Goal: Information Seeking & Learning: Learn about a topic

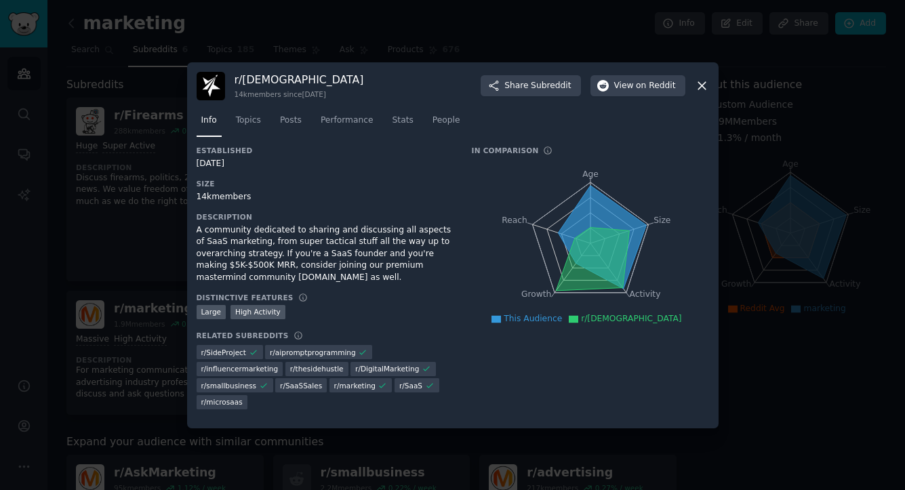
click at [704, 87] on icon at bounding box center [702, 86] width 14 height 14
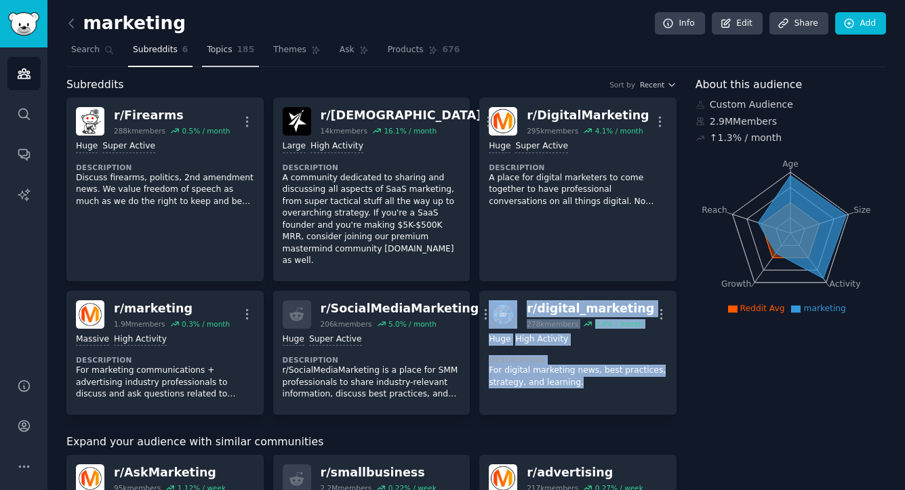
click at [222, 52] on span "Topics" at bounding box center [219, 50] width 25 height 12
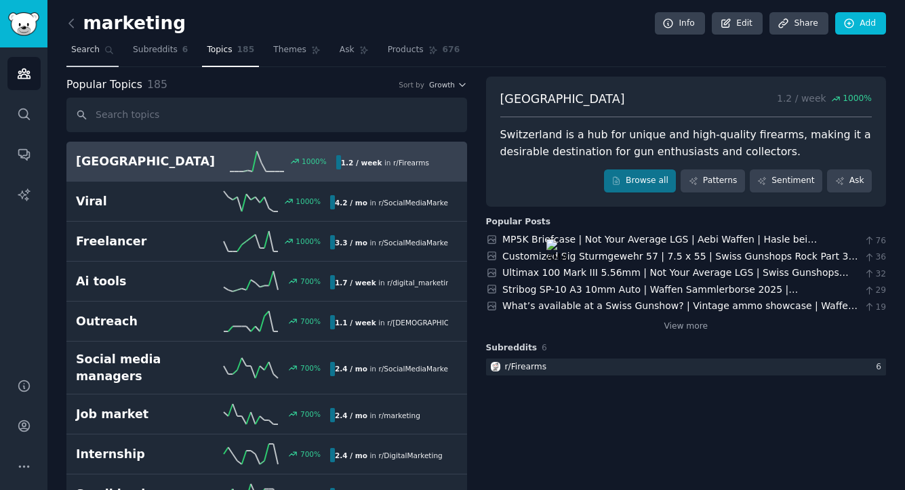
click at [98, 60] on link "Search" at bounding box center [92, 53] width 52 height 28
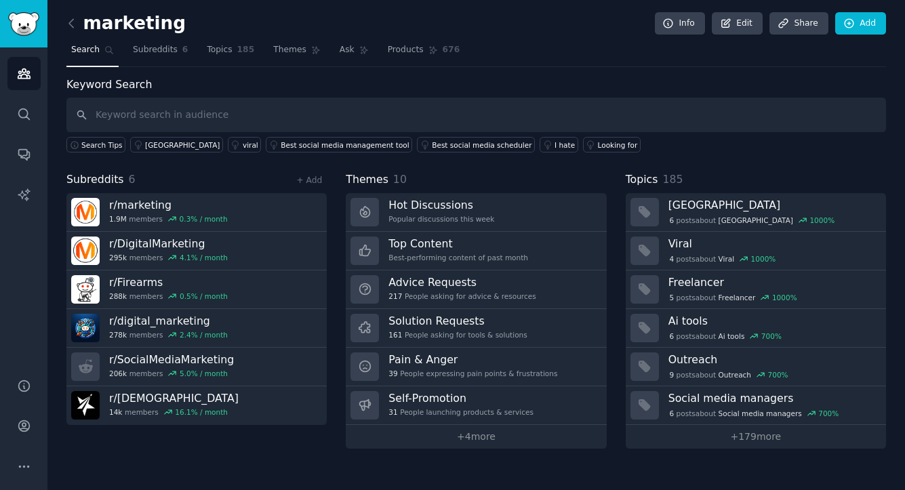
click at [21, 60] on link "Audiences" at bounding box center [23, 73] width 33 height 33
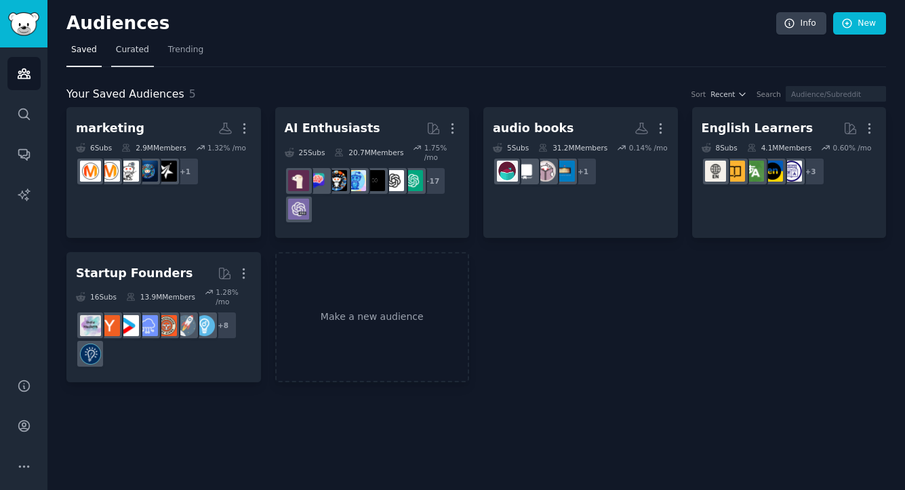
click at [130, 62] on link "Curated" at bounding box center [132, 53] width 43 height 28
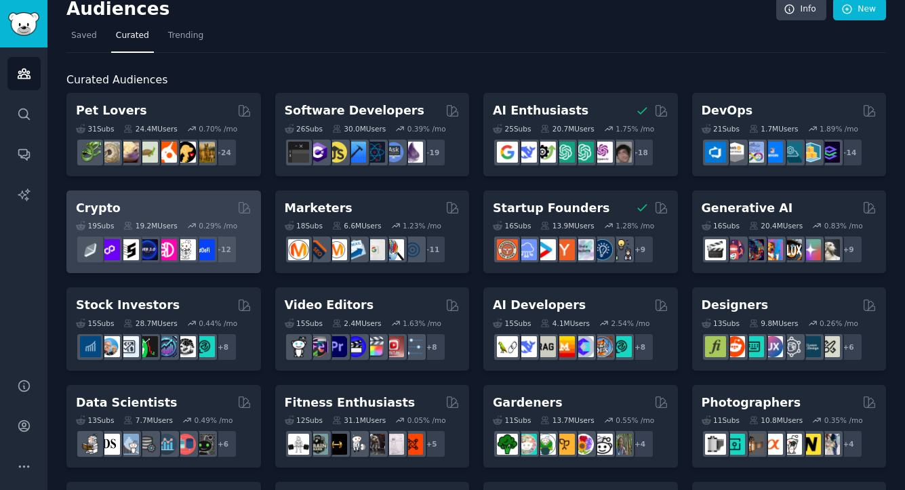
scroll to position [595, 0]
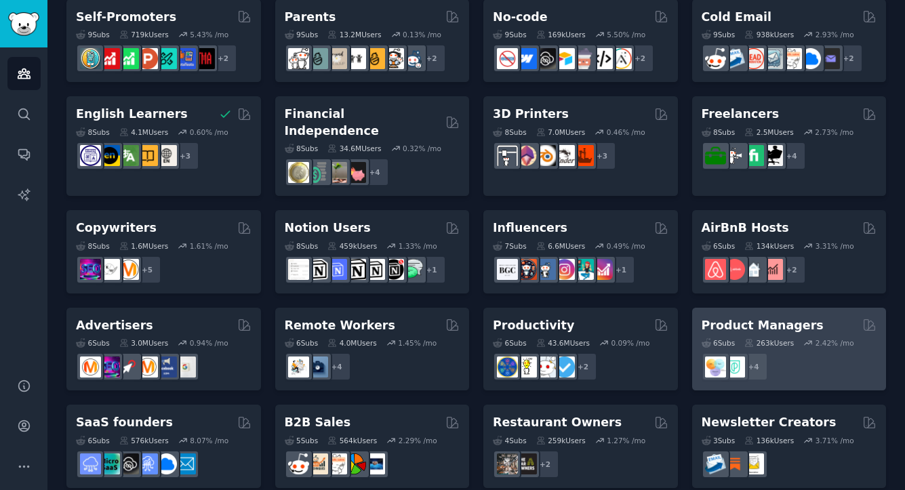
click at [789, 317] on h2 "Product Managers" at bounding box center [763, 325] width 122 height 17
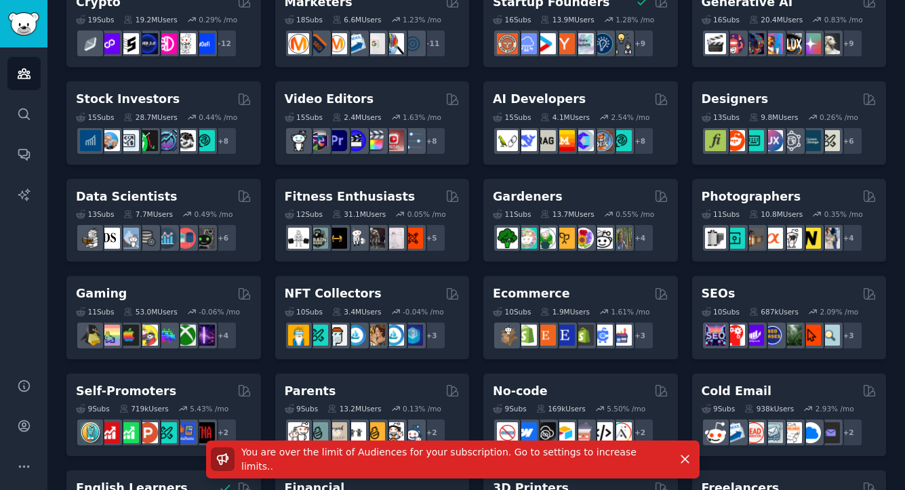
scroll to position [0, 0]
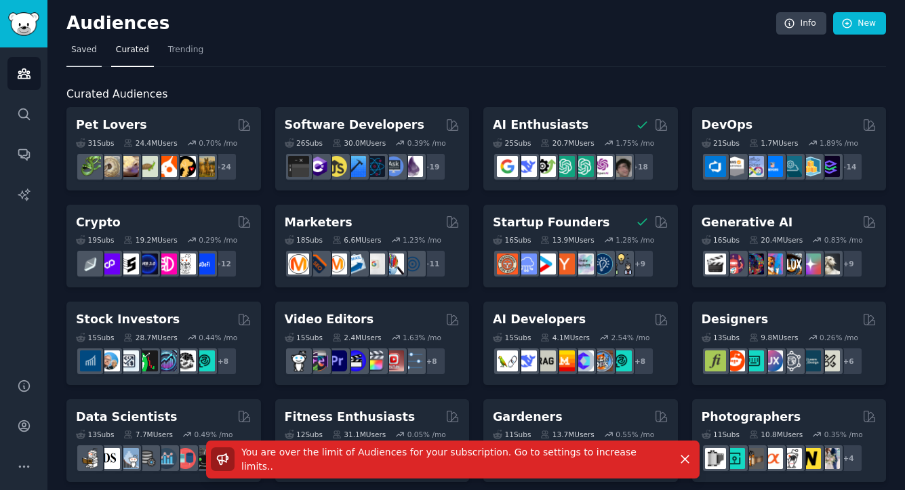
click at [82, 63] on link "Saved" at bounding box center [83, 53] width 35 height 28
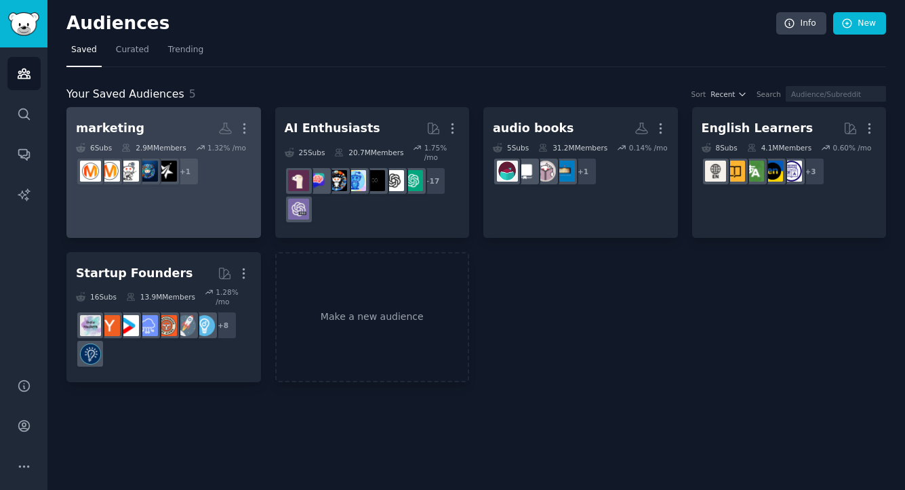
click at [231, 171] on dd "+ 1" at bounding box center [164, 172] width 176 height 38
click at [245, 120] on button "More" at bounding box center [244, 129] width 14 height 24
click at [223, 161] on div "Delete" at bounding box center [197, 157] width 64 height 28
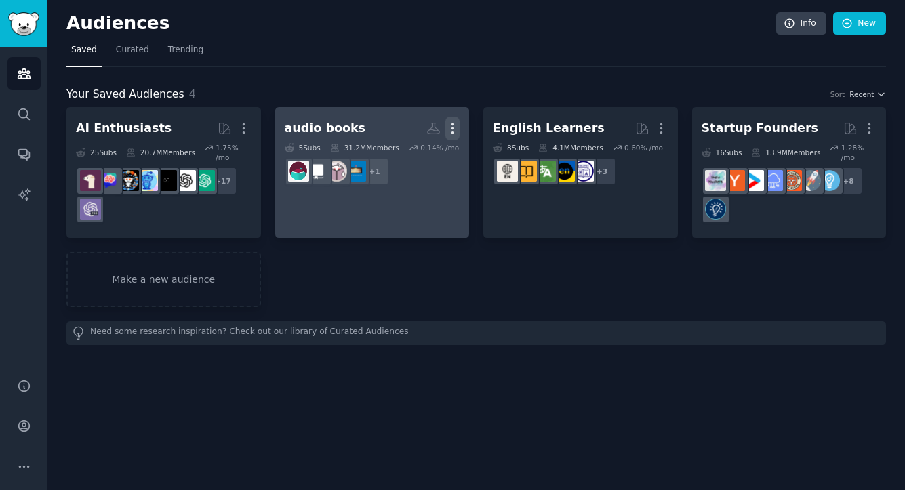
click at [452, 128] on icon "button" at bounding box center [452, 128] width 1 height 9
click at [417, 160] on p "Delete" at bounding box center [415, 157] width 31 height 14
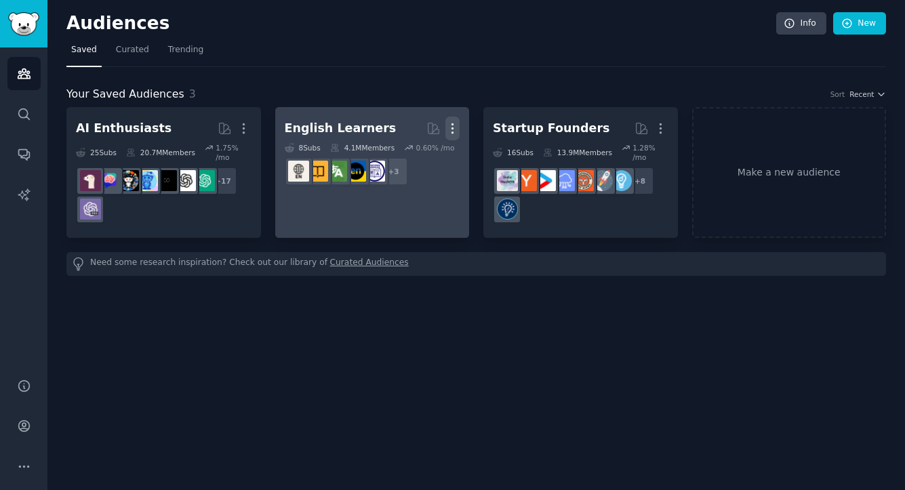
click at [453, 130] on icon "button" at bounding box center [452, 128] width 14 height 14
click at [416, 157] on p "Delete" at bounding box center [415, 157] width 31 height 14
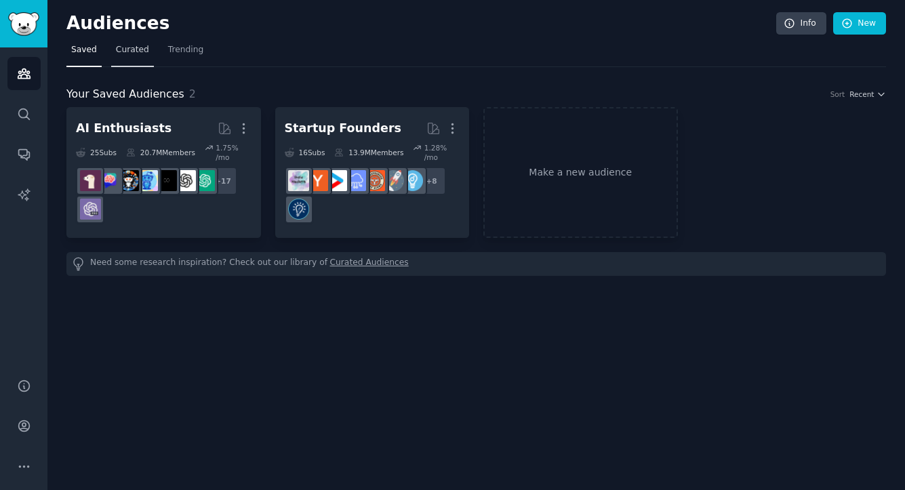
click at [134, 48] on span "Curated" at bounding box center [132, 50] width 33 height 12
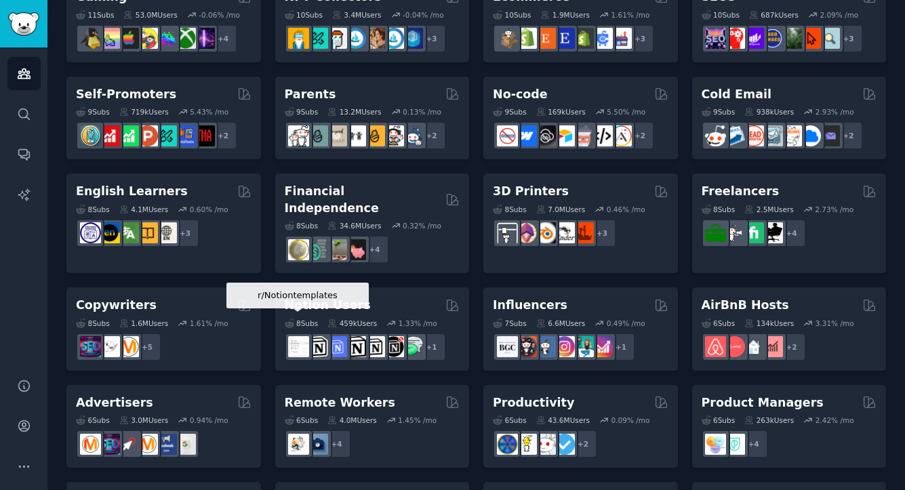
scroll to position [595, 0]
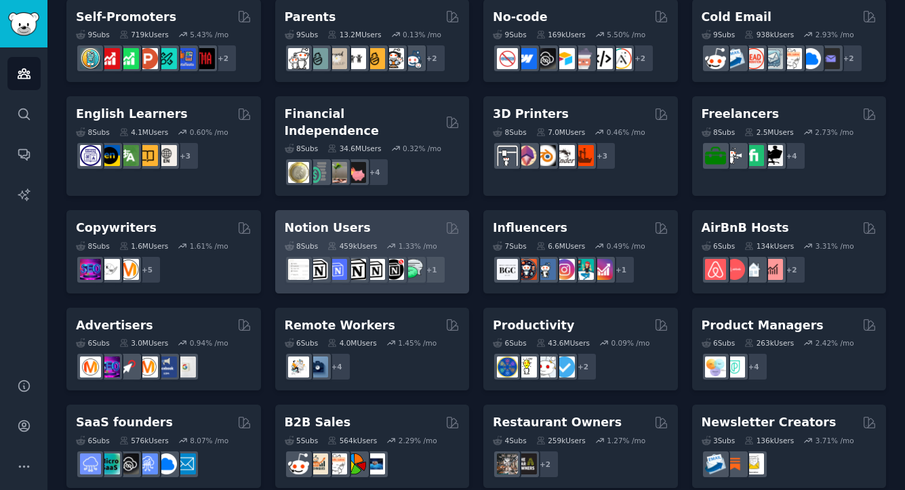
click at [340, 220] on h2 "Notion Users" at bounding box center [328, 228] width 86 height 17
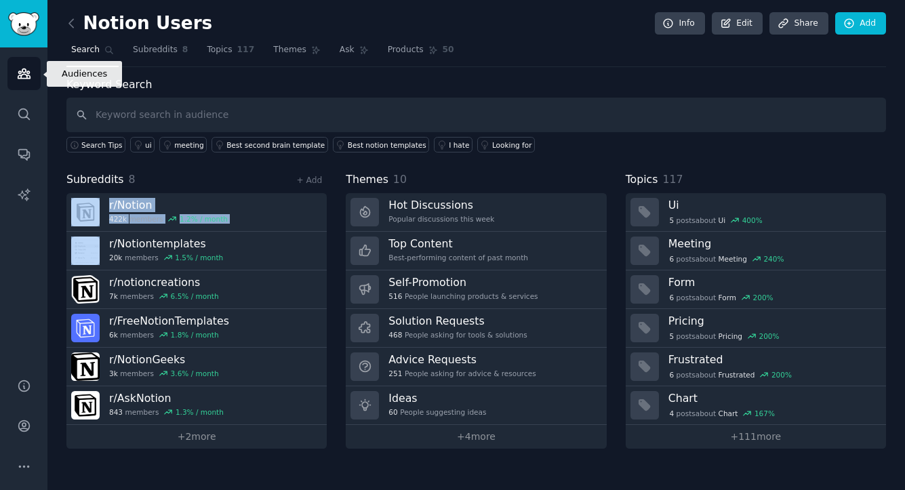
click at [20, 73] on icon "Sidebar" at bounding box center [24, 73] width 14 height 14
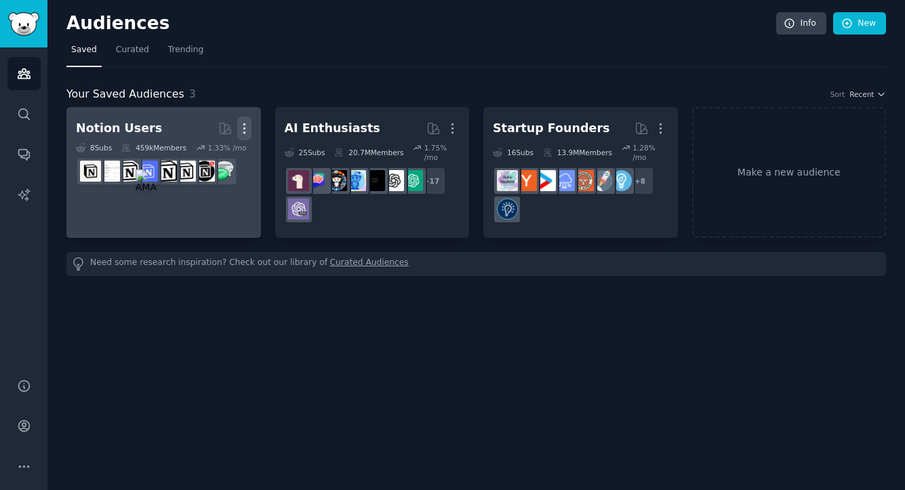
click at [243, 130] on icon "button" at bounding box center [244, 128] width 14 height 14
click at [218, 154] on p "Delete" at bounding box center [207, 157] width 31 height 14
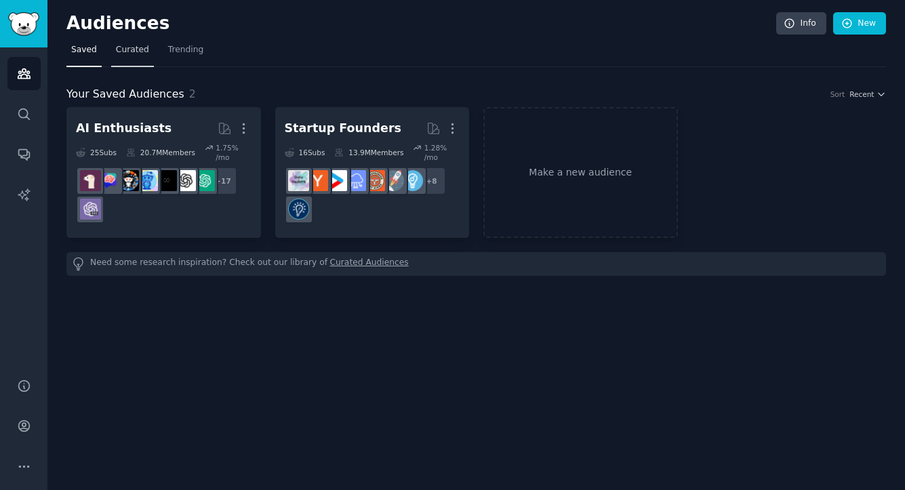
click at [131, 60] on link "Curated" at bounding box center [132, 53] width 43 height 28
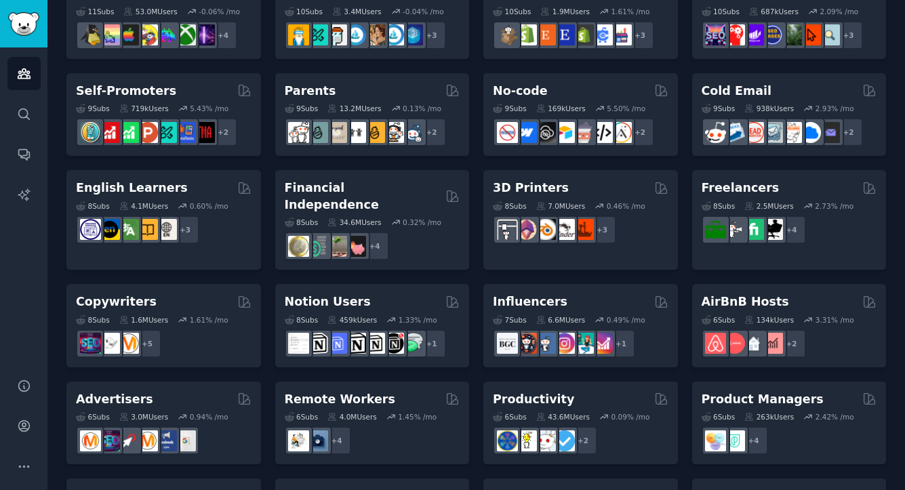
scroll to position [595, 0]
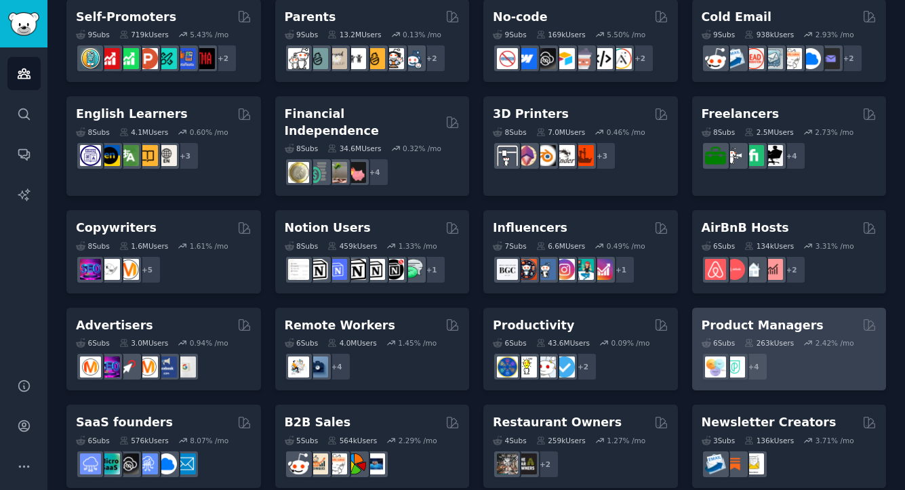
click at [812, 317] on div "Product Managers" at bounding box center [790, 325] width 176 height 17
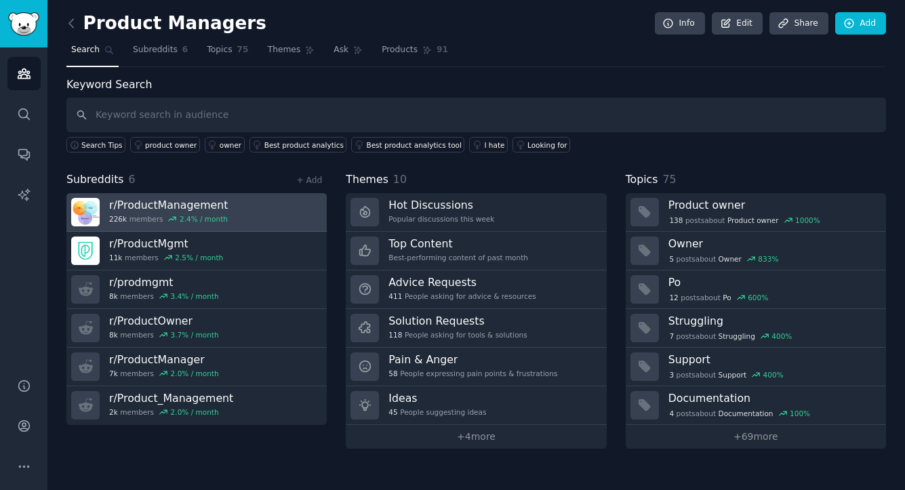
click at [266, 218] on link "r/ ProductManagement 226k members 2.4 % / month" at bounding box center [196, 212] width 260 height 39
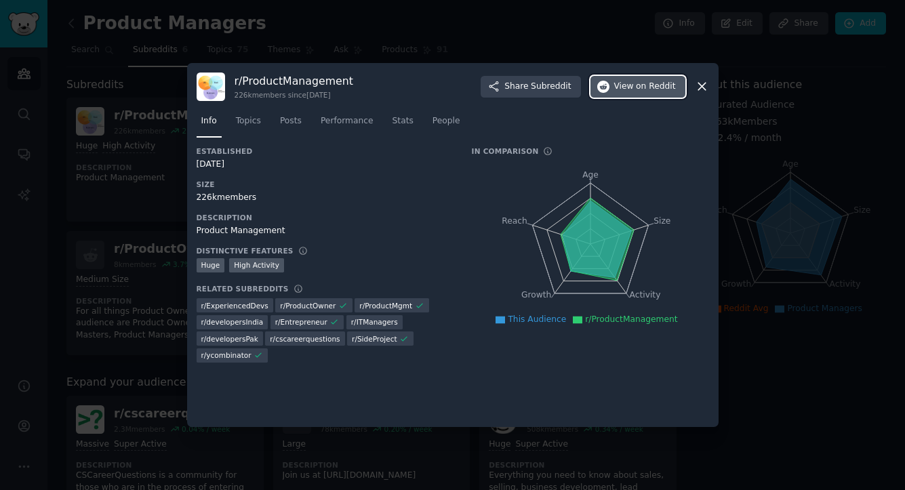
click at [631, 90] on span "View on Reddit" at bounding box center [645, 87] width 62 height 12
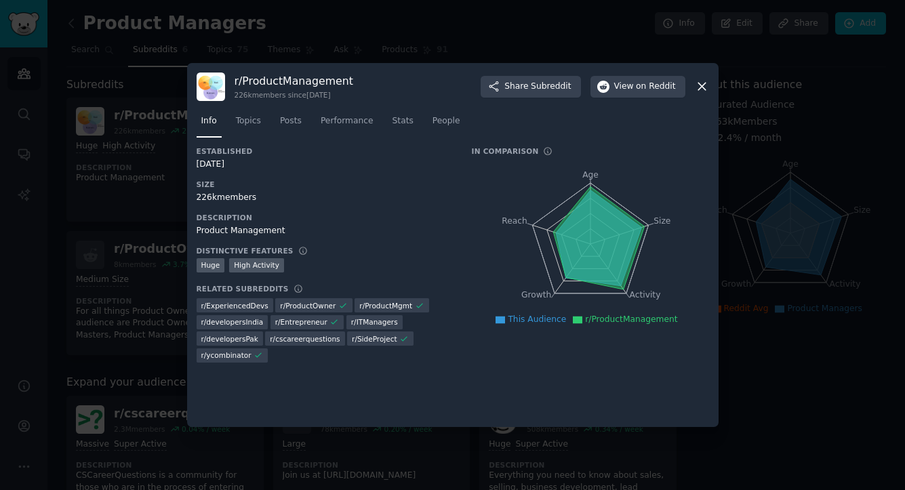
click at [164, 134] on div at bounding box center [452, 245] width 905 height 490
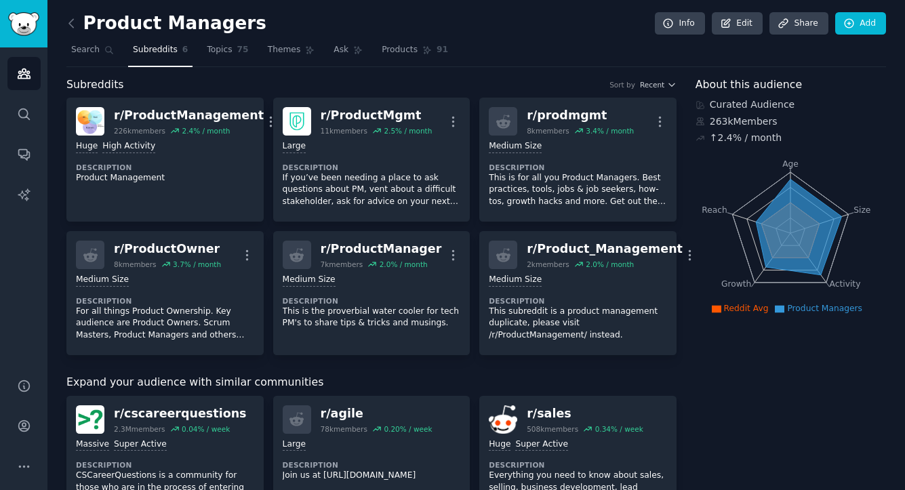
click at [92, 38] on div "Product Managers Info Edit Share Add" at bounding box center [476, 26] width 820 height 28
click at [27, 70] on icon "Sidebar" at bounding box center [24, 73] width 14 height 14
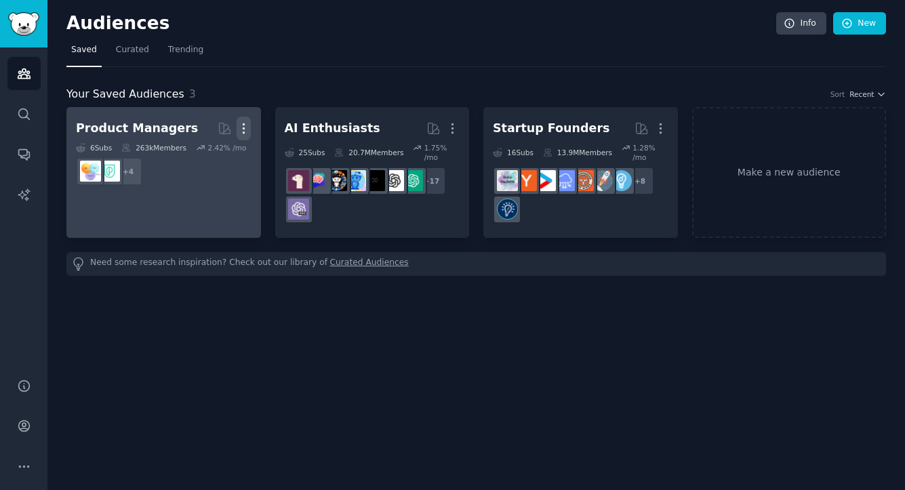
click at [239, 135] on icon "button" at bounding box center [244, 128] width 14 height 14
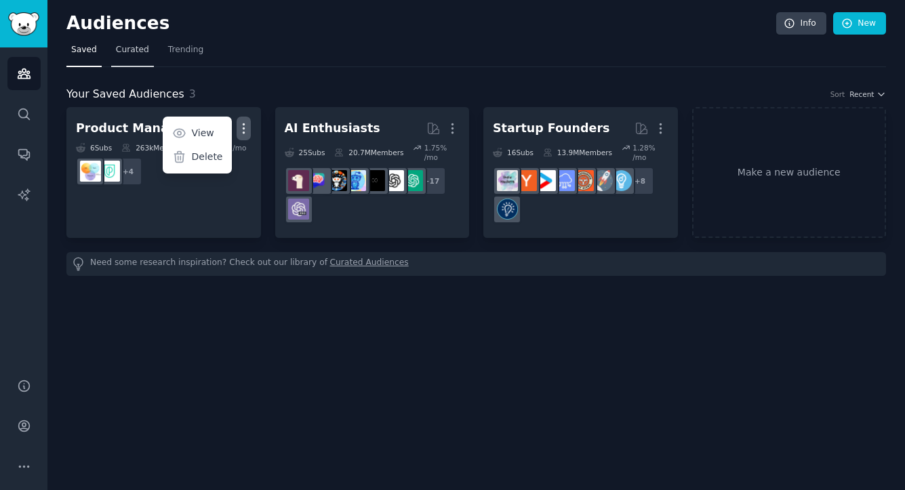
click at [144, 57] on link "Curated" at bounding box center [132, 53] width 43 height 28
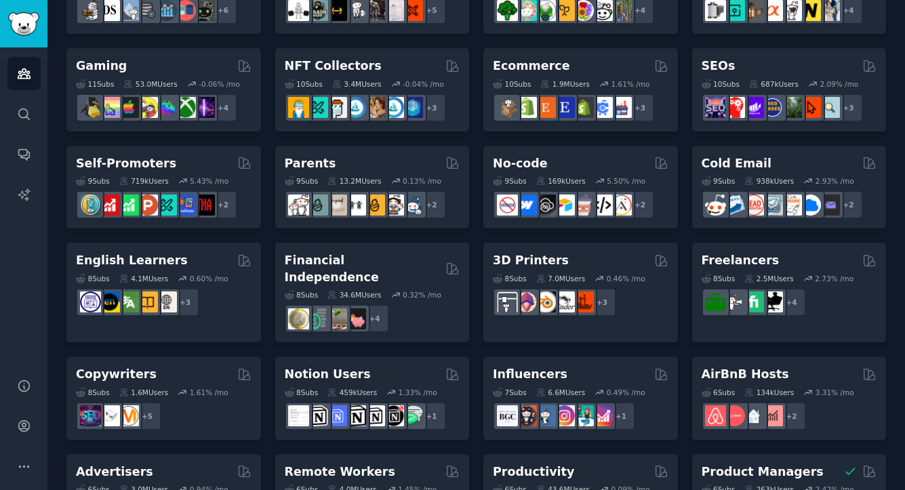
scroll to position [595, 0]
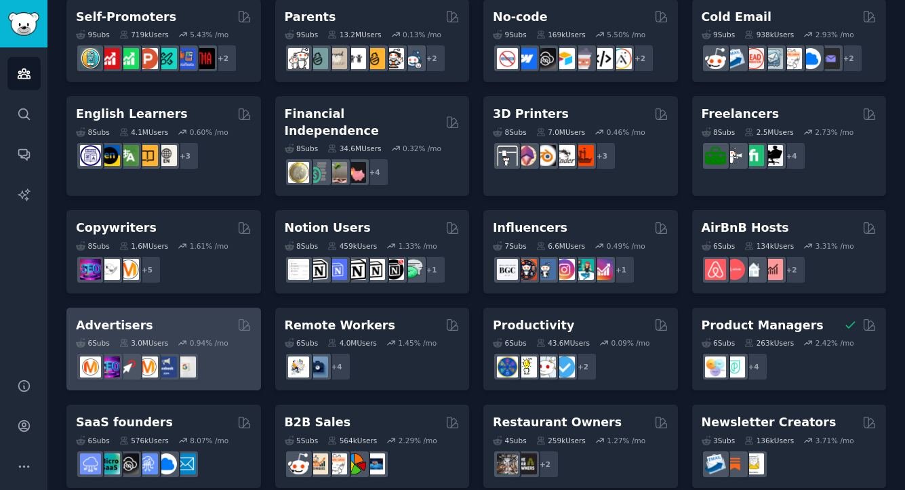
click at [202, 317] on div "Advertisers" at bounding box center [164, 325] width 176 height 17
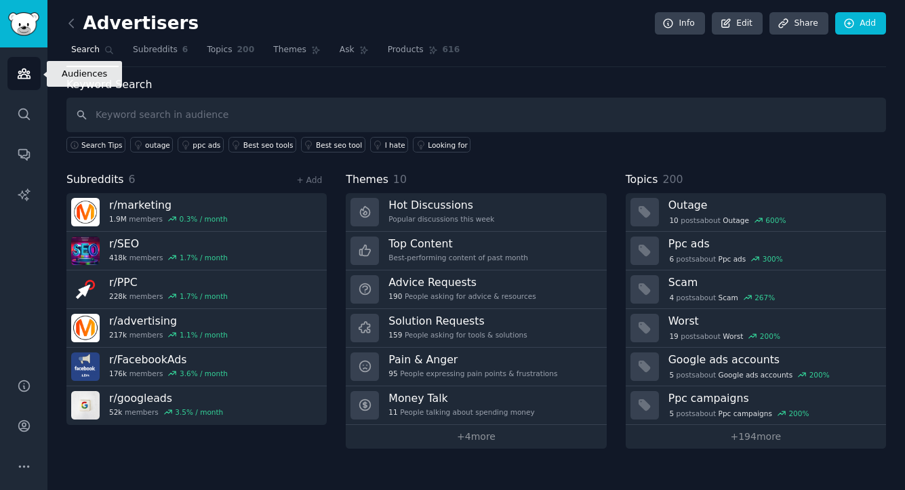
click at [33, 73] on link "Audiences" at bounding box center [23, 73] width 33 height 33
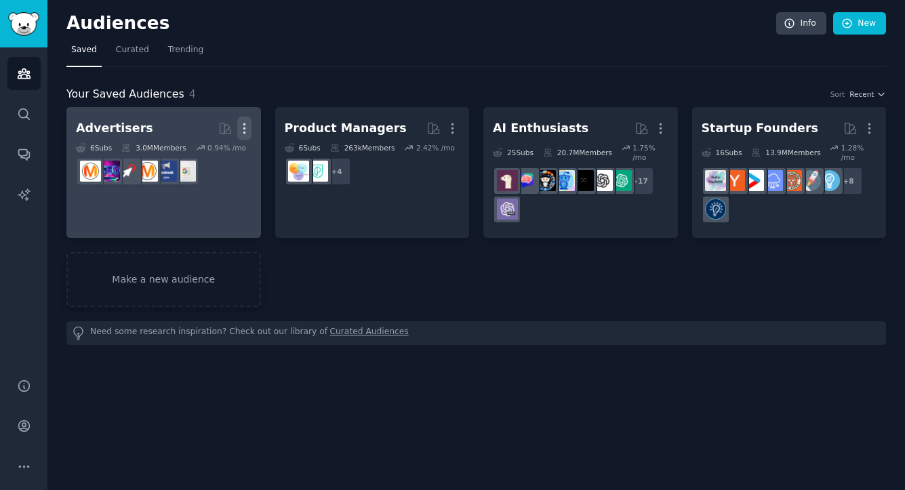
click at [241, 125] on icon "button" at bounding box center [244, 128] width 14 height 14
click at [212, 156] on p "Delete" at bounding box center [207, 157] width 31 height 14
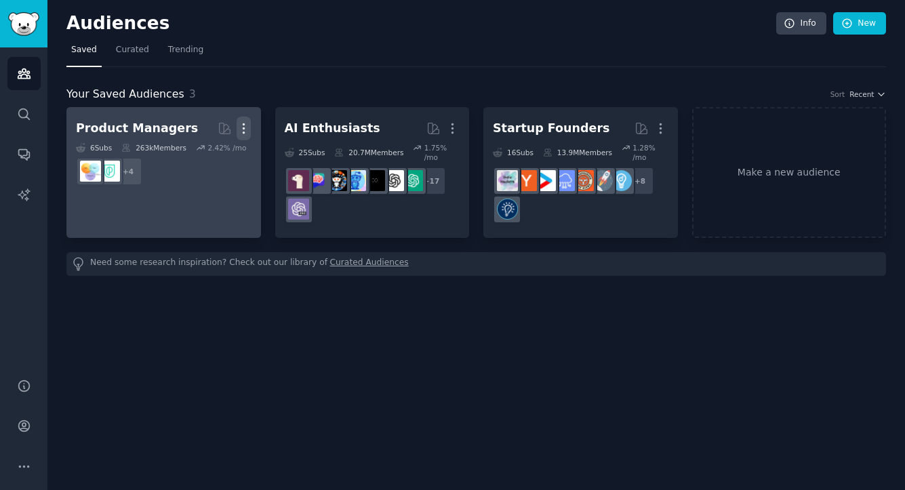
click at [246, 130] on icon "button" at bounding box center [244, 128] width 14 height 14
click at [221, 162] on p "Delete" at bounding box center [206, 157] width 31 height 14
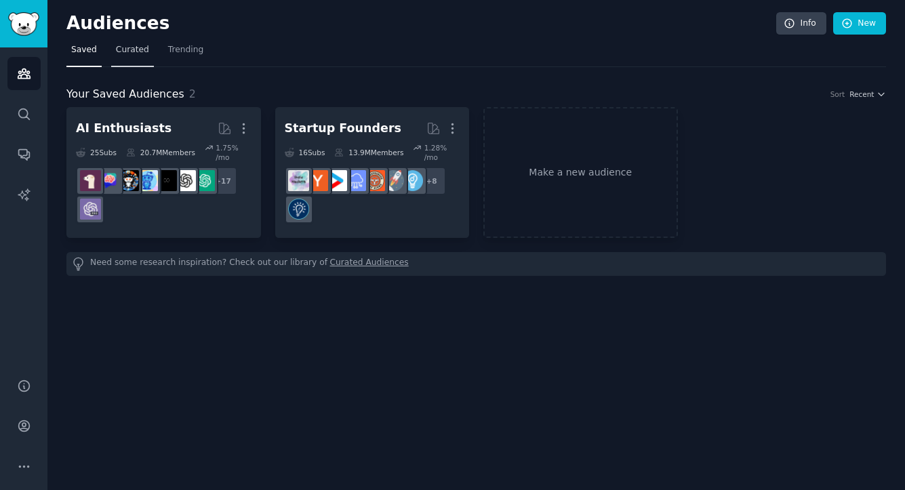
click at [134, 58] on link "Curated" at bounding box center [132, 53] width 43 height 28
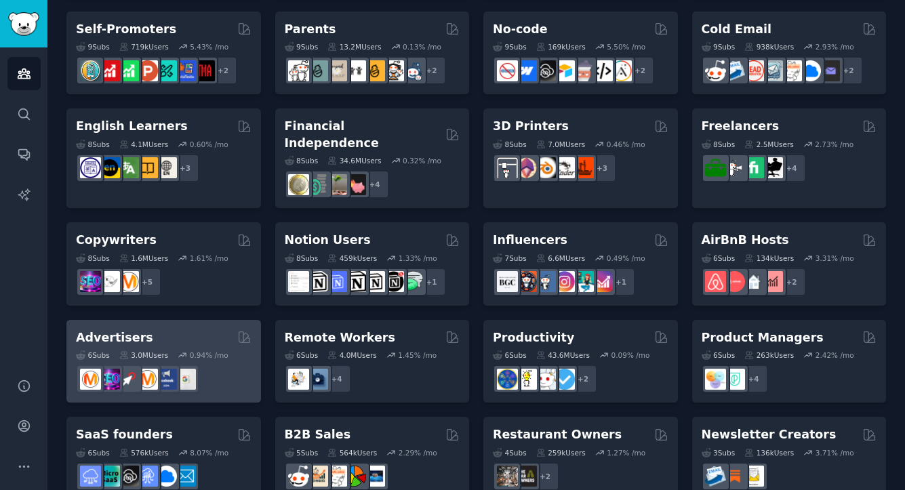
scroll to position [583, 0]
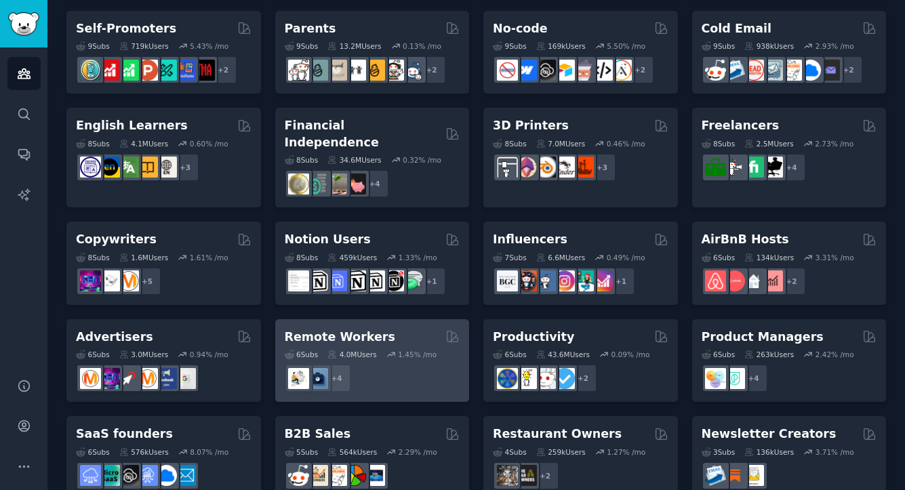
click at [369, 329] on h2 "Remote Workers" at bounding box center [340, 337] width 111 height 17
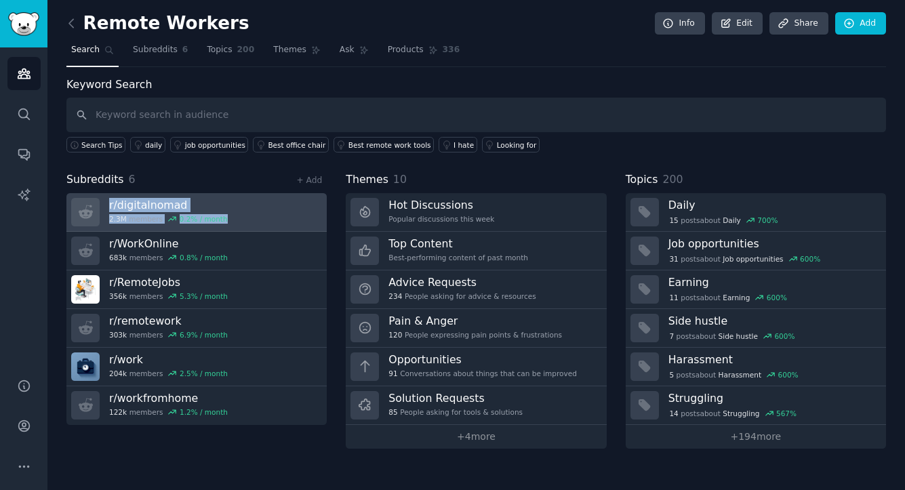
click at [168, 207] on h3 "r/ digitalnomad" at bounding box center [168, 205] width 119 height 14
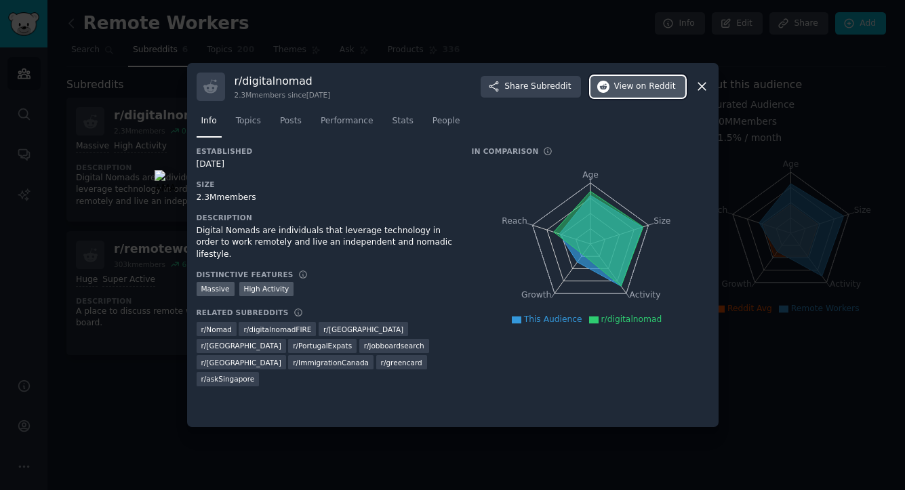
click at [634, 91] on span "View on Reddit" at bounding box center [645, 87] width 62 height 12
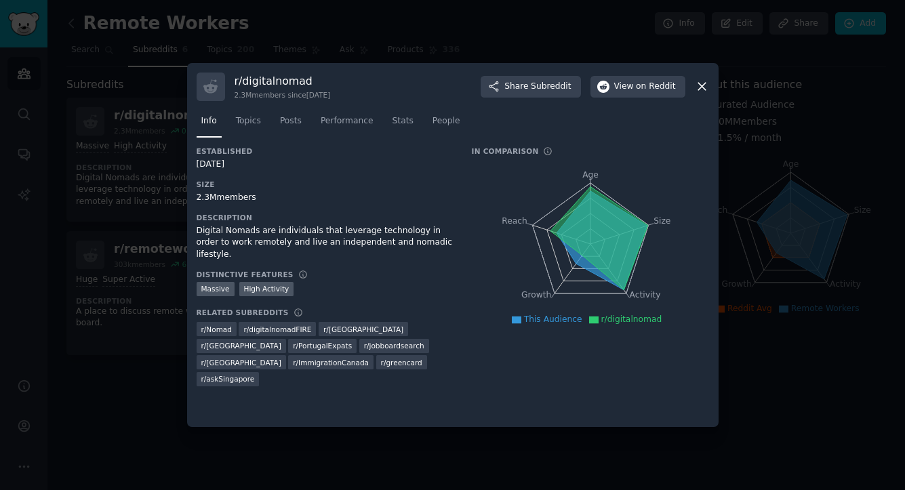
click at [141, 159] on div at bounding box center [452, 245] width 905 height 490
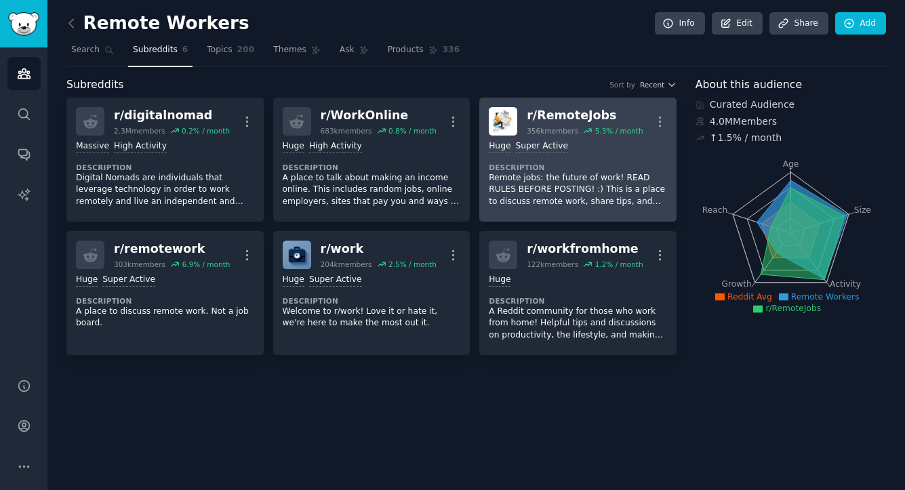
click at [540, 115] on div "r/ RemoteJobs" at bounding box center [585, 115] width 116 height 17
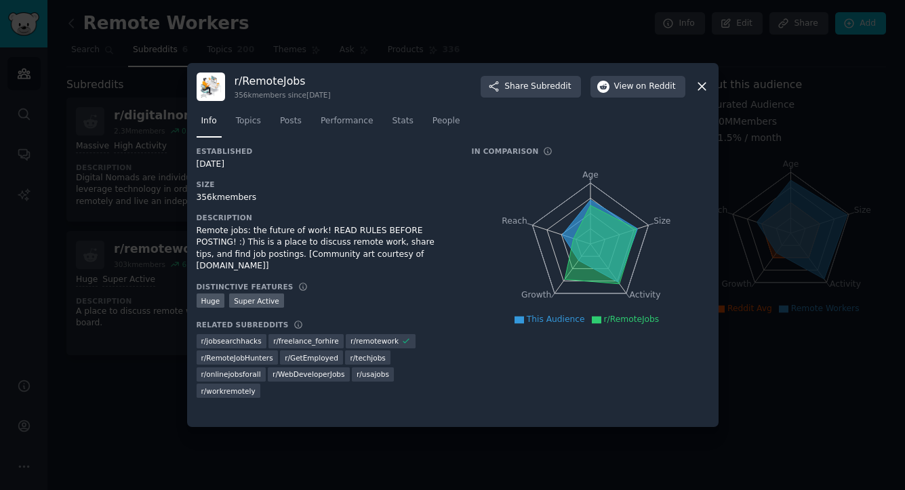
click at [433, 47] on div at bounding box center [452, 245] width 905 height 490
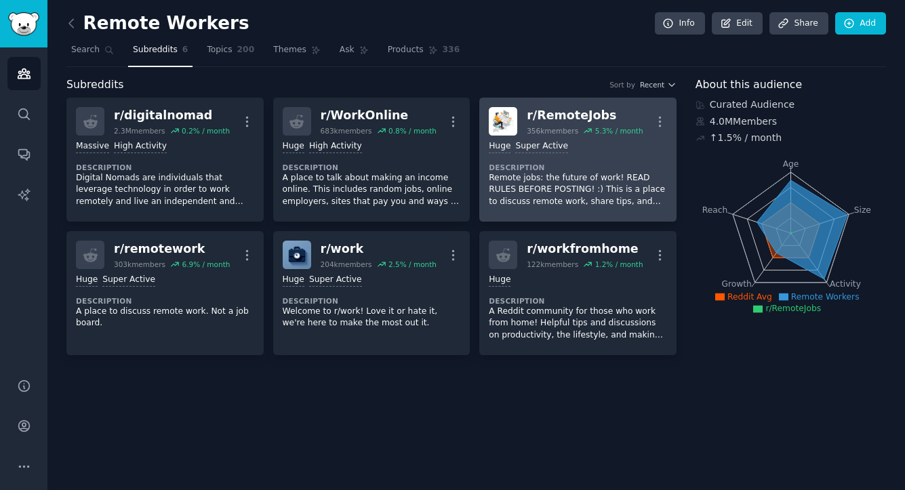
click at [544, 121] on div "r/ RemoteJobs" at bounding box center [585, 115] width 116 height 17
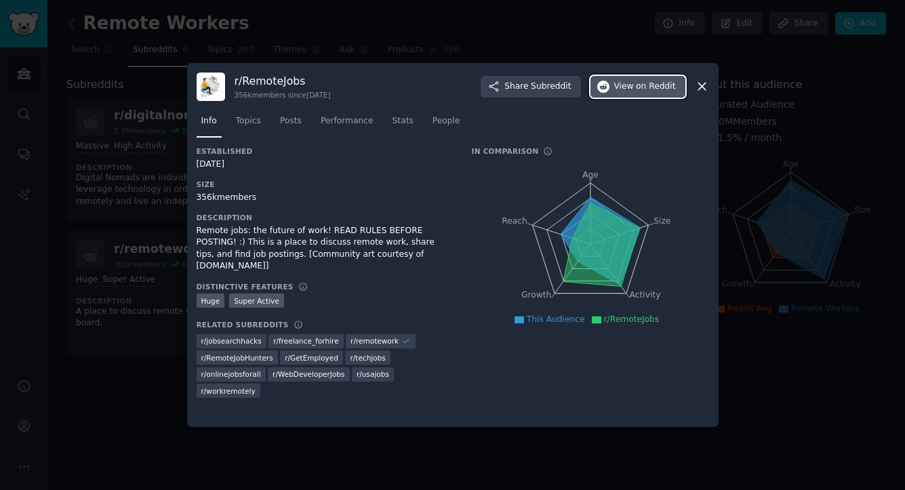
click at [647, 96] on button "View on Reddit" at bounding box center [638, 87] width 95 height 22
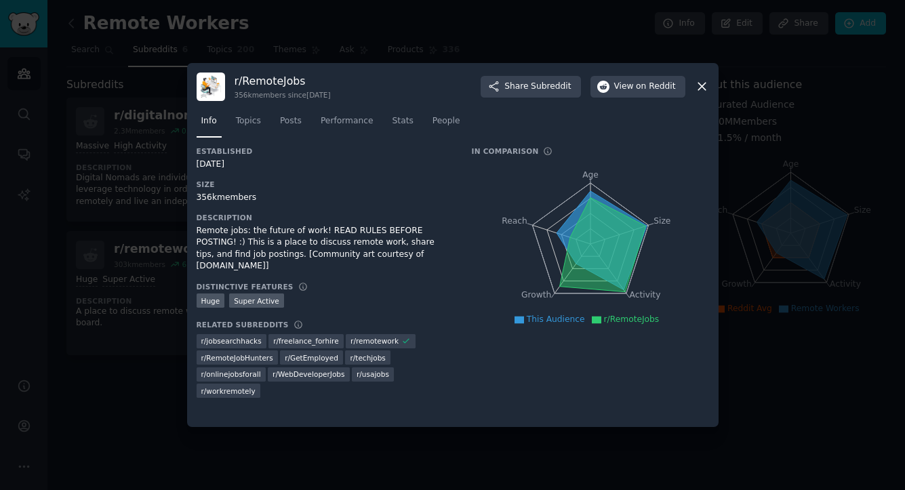
click at [794, 140] on div at bounding box center [452, 245] width 905 height 490
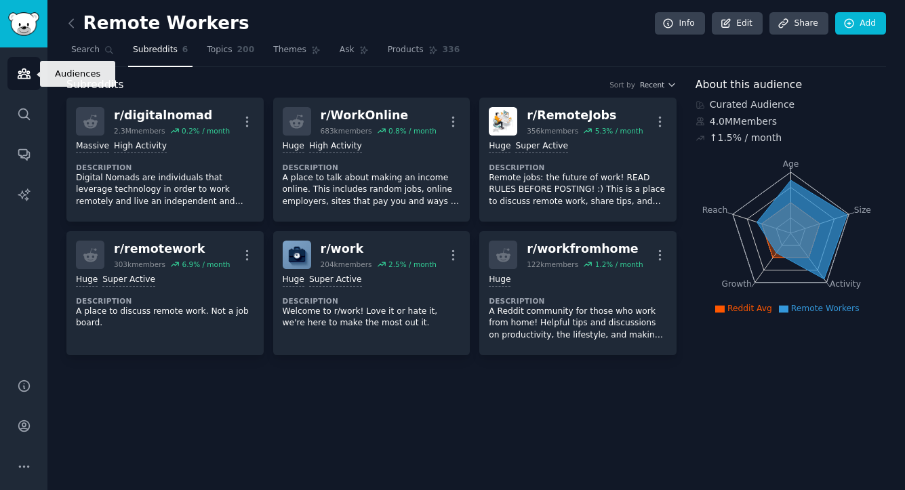
click at [27, 71] on icon "Sidebar" at bounding box center [24, 73] width 12 height 9
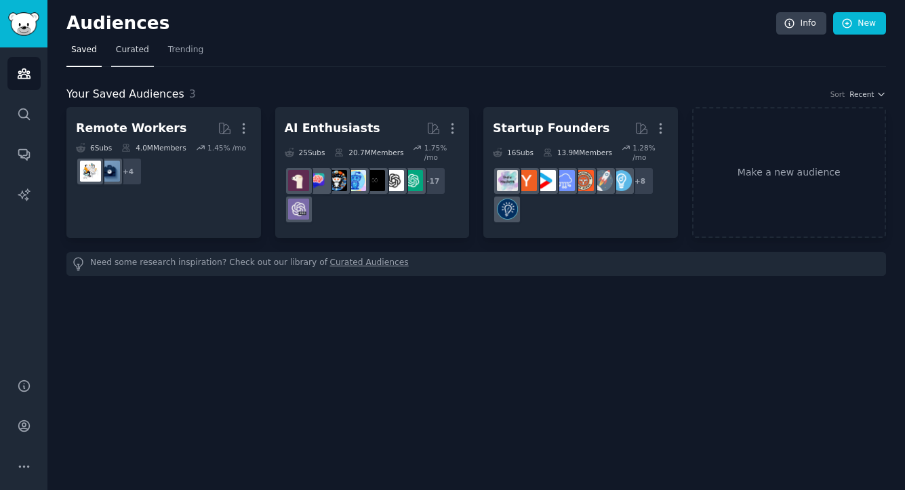
click at [136, 56] on span "Curated" at bounding box center [132, 50] width 33 height 12
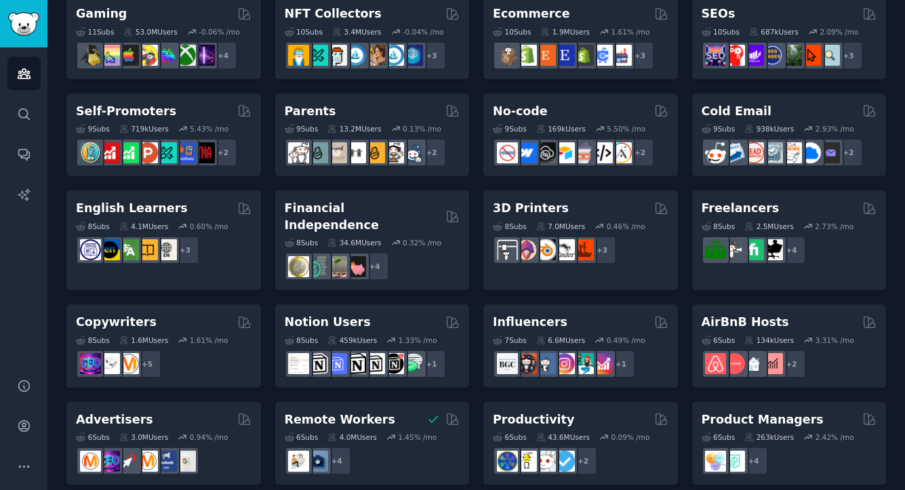
scroll to position [476, 0]
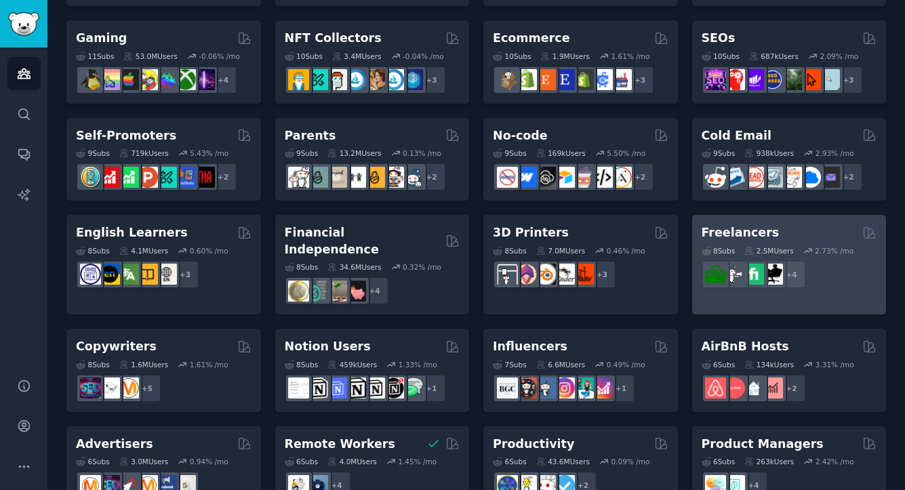
click at [781, 239] on div "Freelancers" at bounding box center [790, 232] width 176 height 17
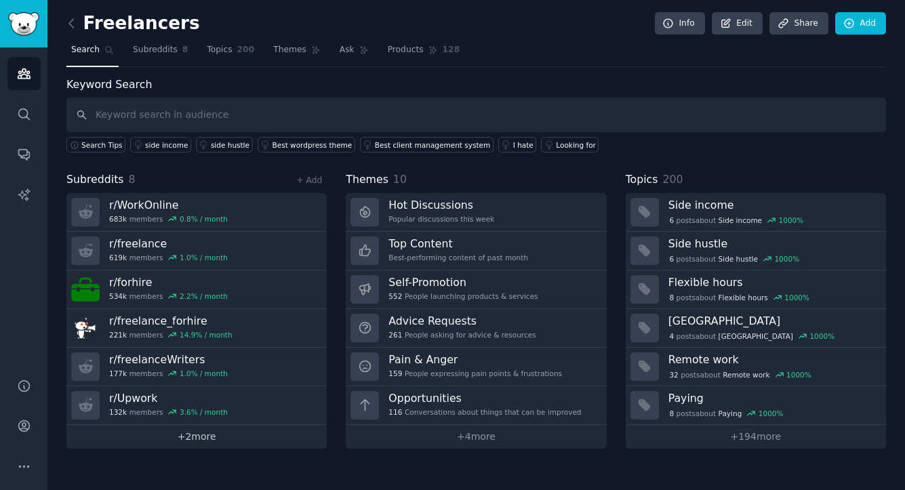
click at [261, 434] on link "+ 2 more" at bounding box center [196, 437] width 260 height 24
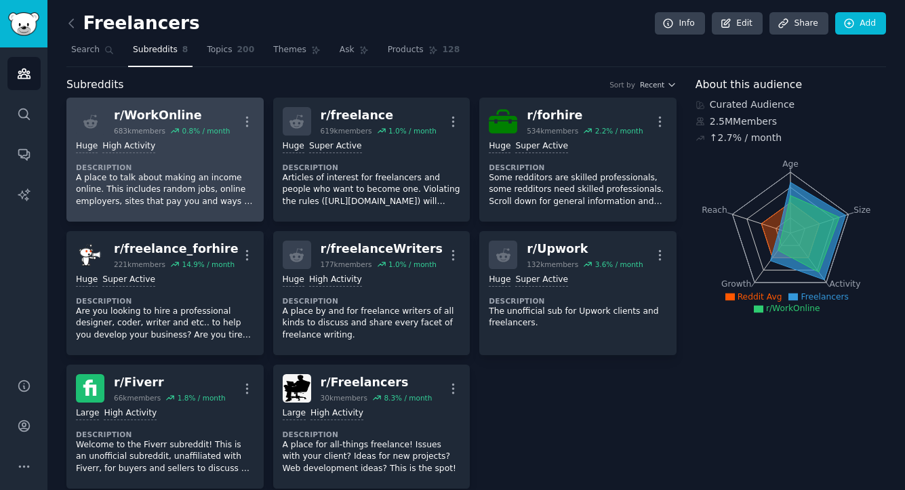
click at [234, 173] on p "A place to talk about making an income online. This includes random jobs, onlin…" at bounding box center [165, 190] width 178 height 36
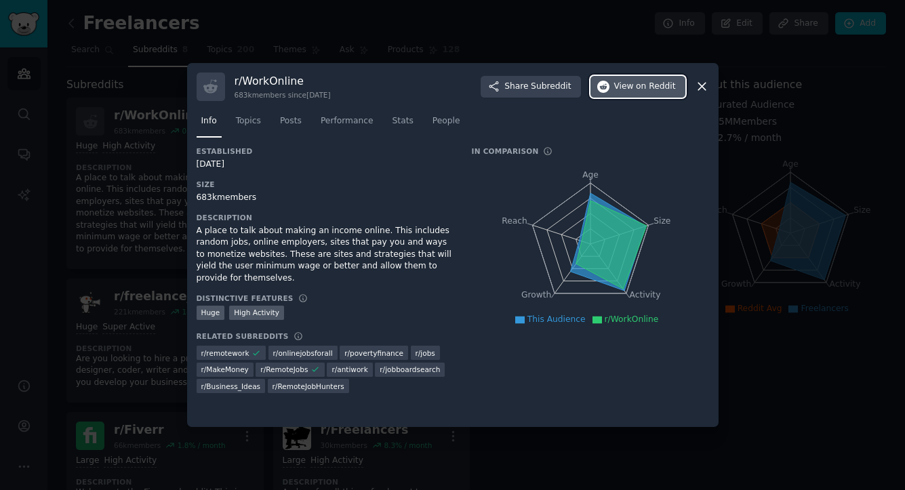
click at [643, 89] on span "on Reddit" at bounding box center [655, 87] width 39 height 12
click at [602, 41] on div at bounding box center [452, 245] width 905 height 490
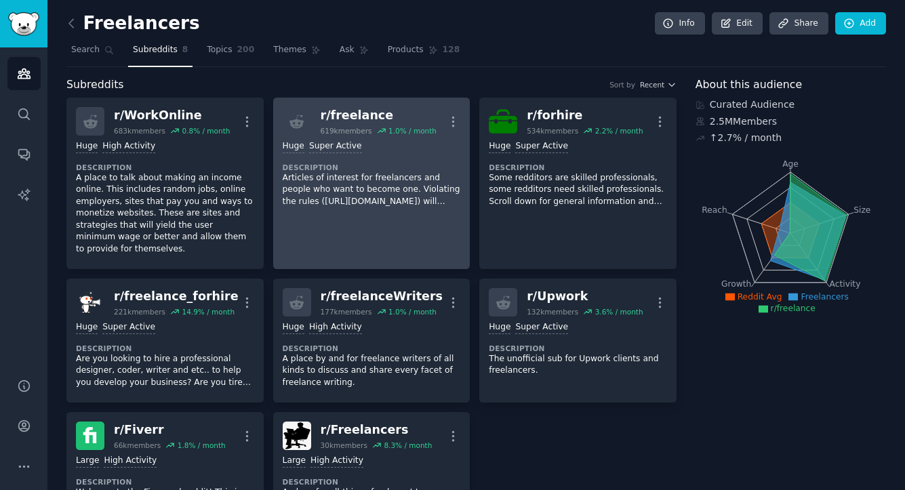
click at [362, 119] on div "r/ freelance" at bounding box center [379, 115] width 116 height 17
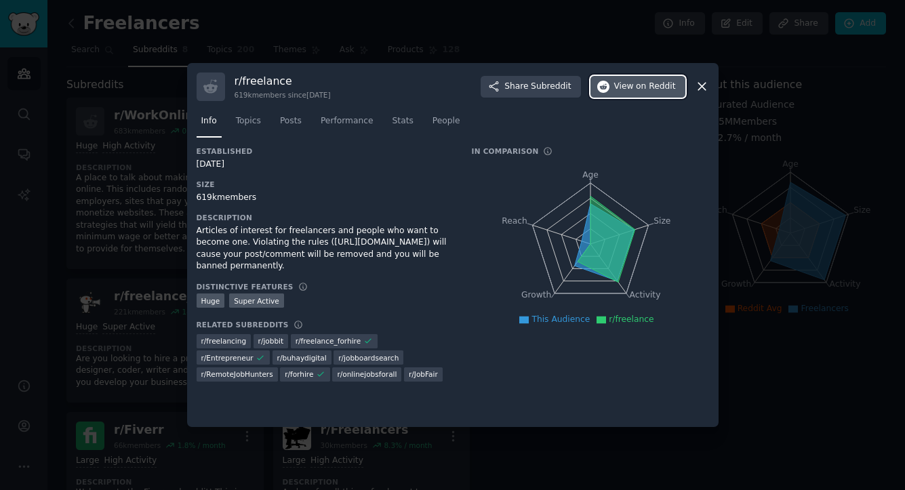
click at [633, 95] on button "View on Reddit" at bounding box center [638, 87] width 95 height 22
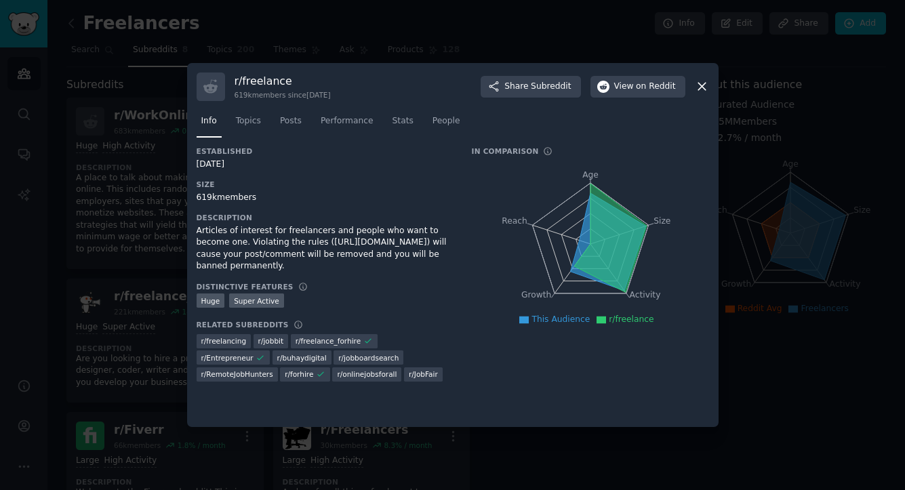
click at [822, 279] on div at bounding box center [452, 245] width 905 height 490
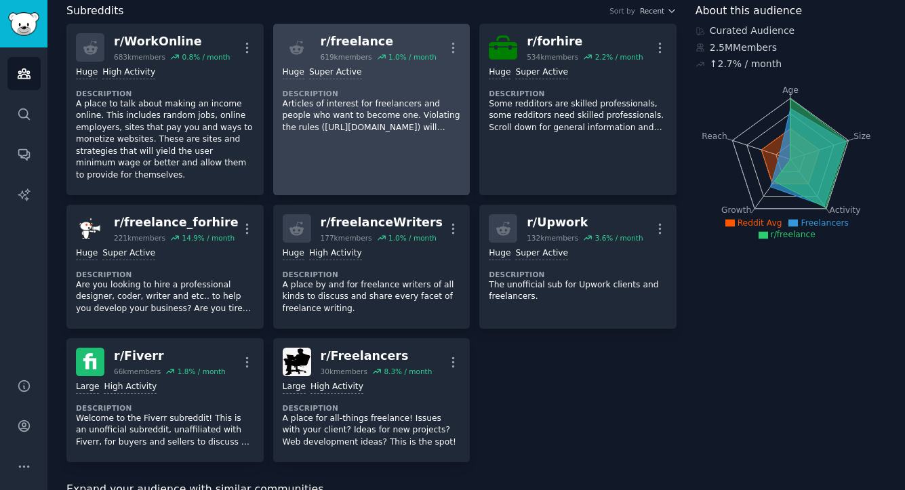
scroll to position [76, 0]
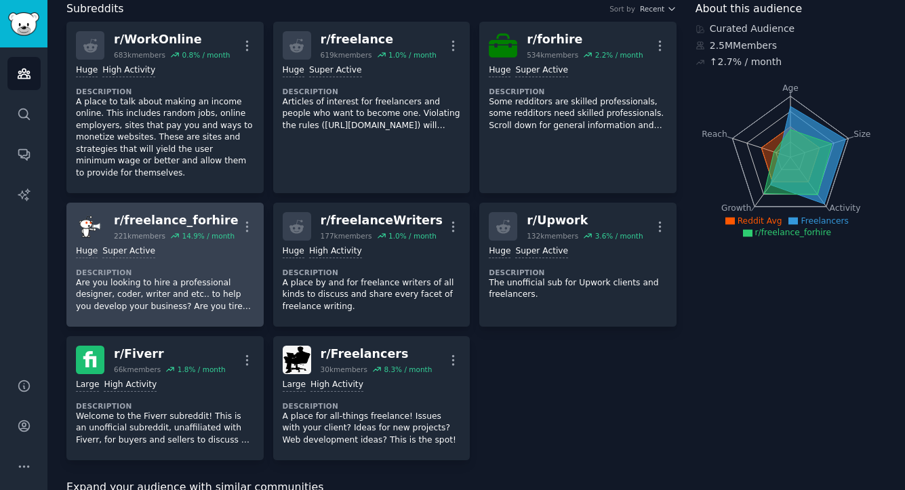
click at [210, 222] on div "r/ freelance_forhire" at bounding box center [176, 220] width 125 height 17
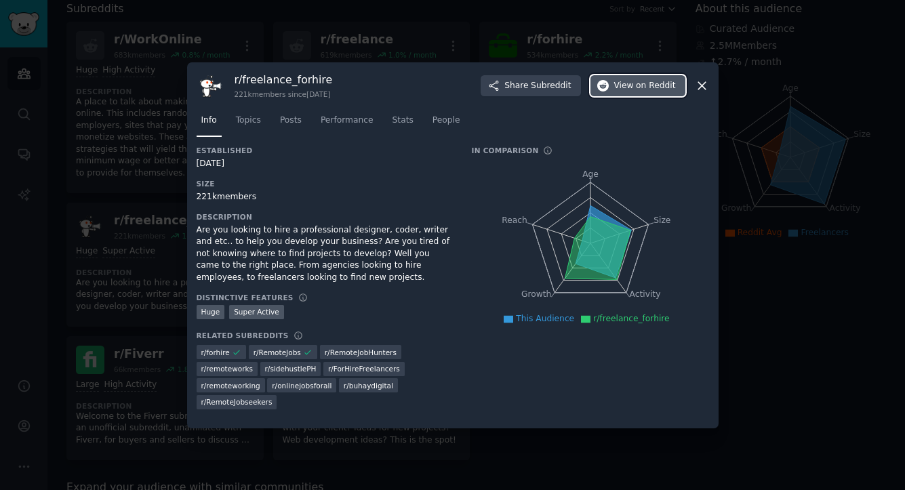
click at [636, 91] on span "View on Reddit" at bounding box center [645, 86] width 62 height 12
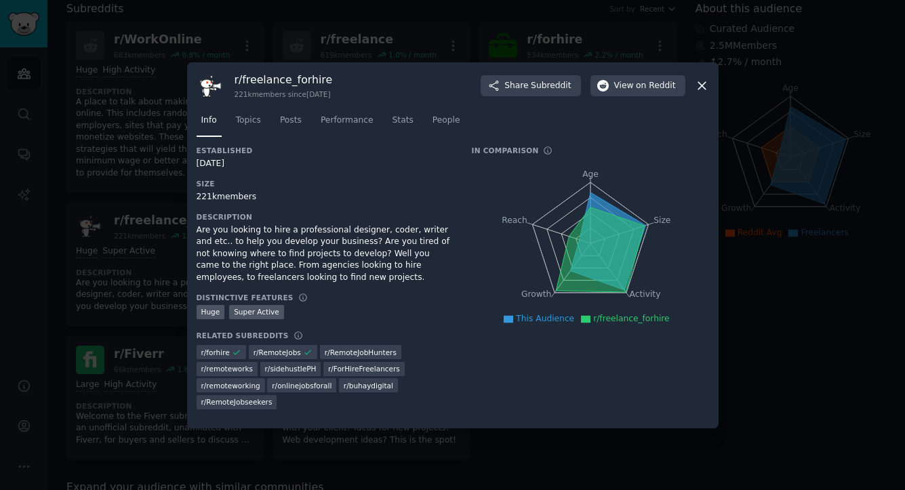
click at [260, 45] on div at bounding box center [452, 245] width 905 height 490
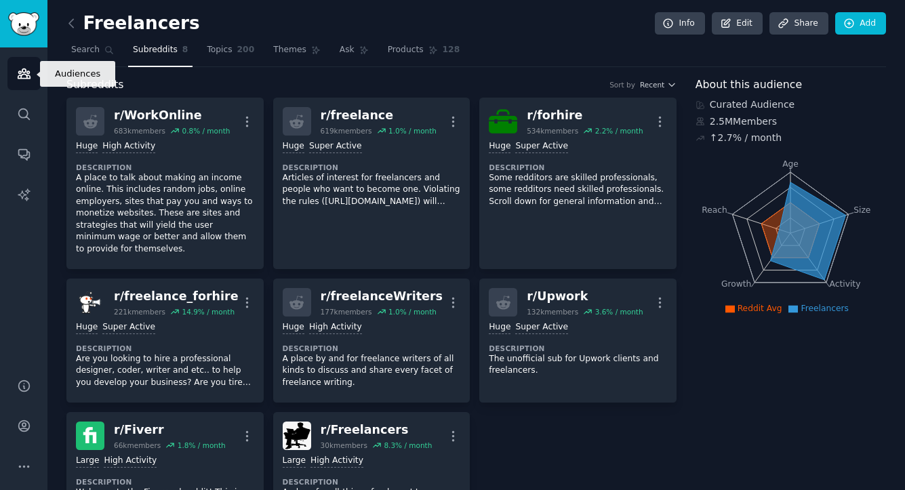
click at [34, 73] on link "Audiences" at bounding box center [23, 73] width 33 height 33
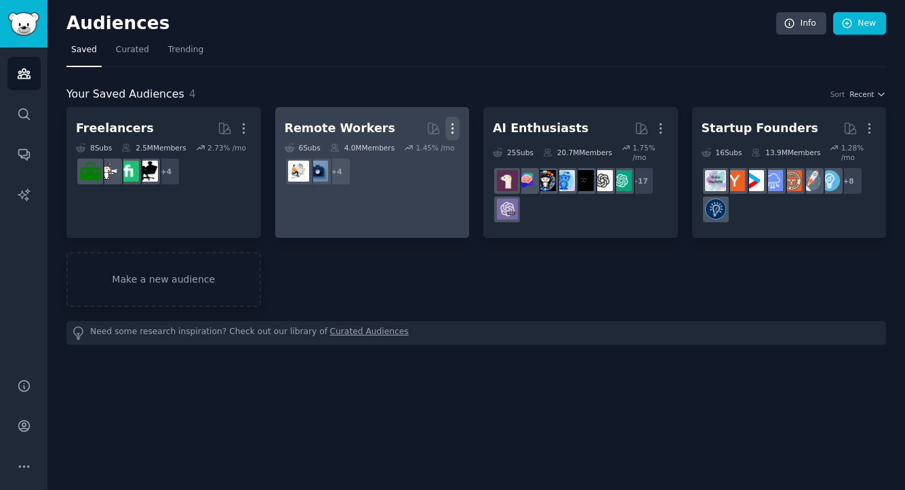
click at [454, 125] on icon "button" at bounding box center [452, 128] width 14 height 14
click at [429, 157] on p "Delete" at bounding box center [415, 157] width 31 height 14
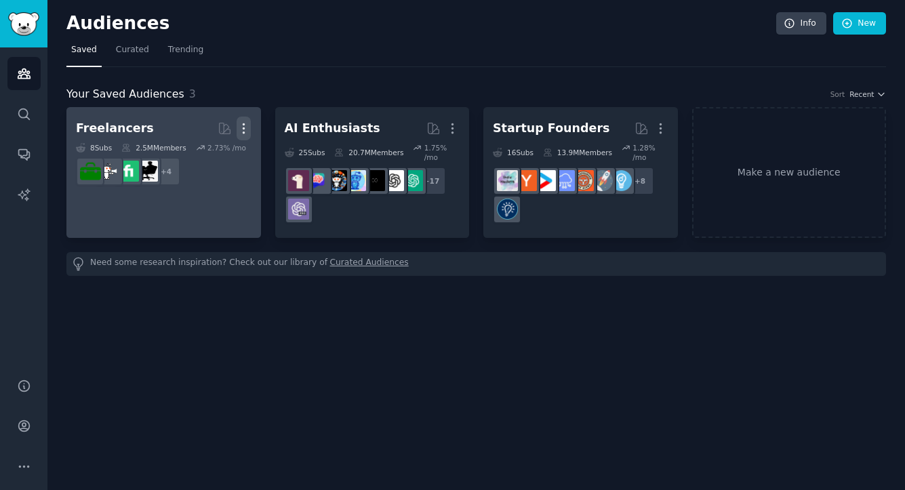
click at [243, 131] on icon "button" at bounding box center [244, 128] width 14 height 14
click at [218, 161] on p "Delete" at bounding box center [206, 157] width 31 height 14
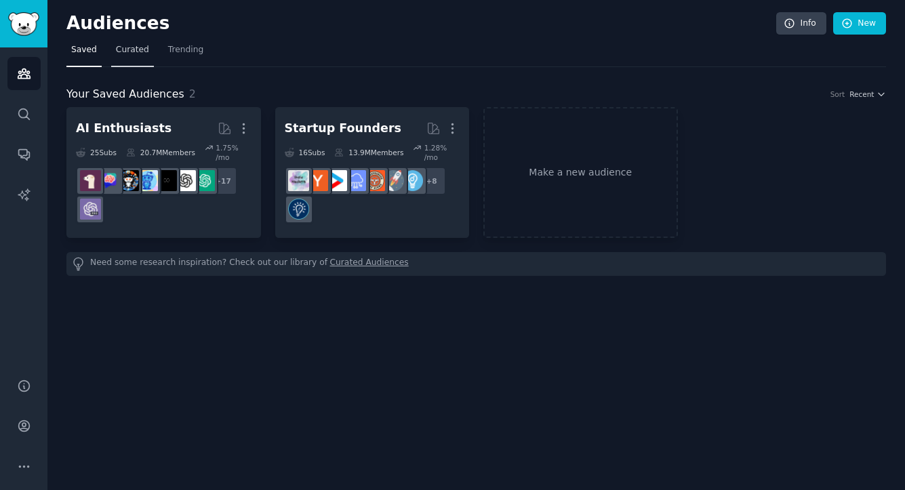
click at [135, 56] on link "Curated" at bounding box center [132, 53] width 43 height 28
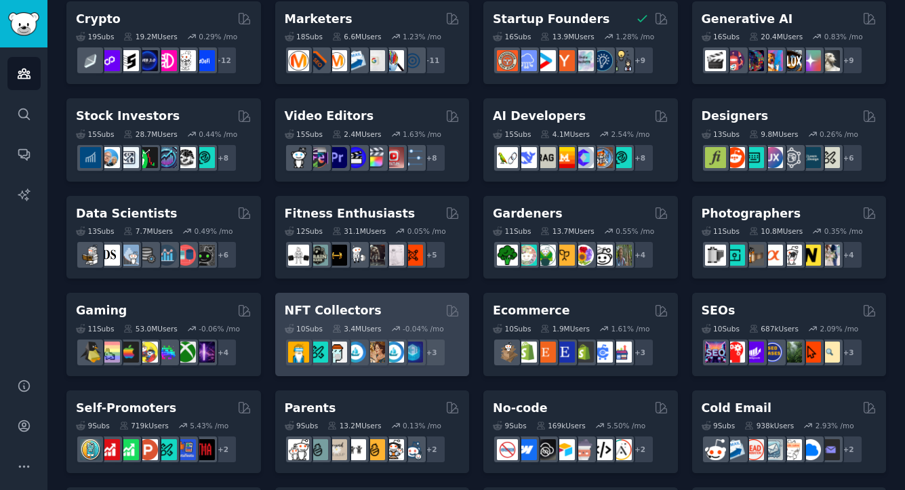
scroll to position [207, 0]
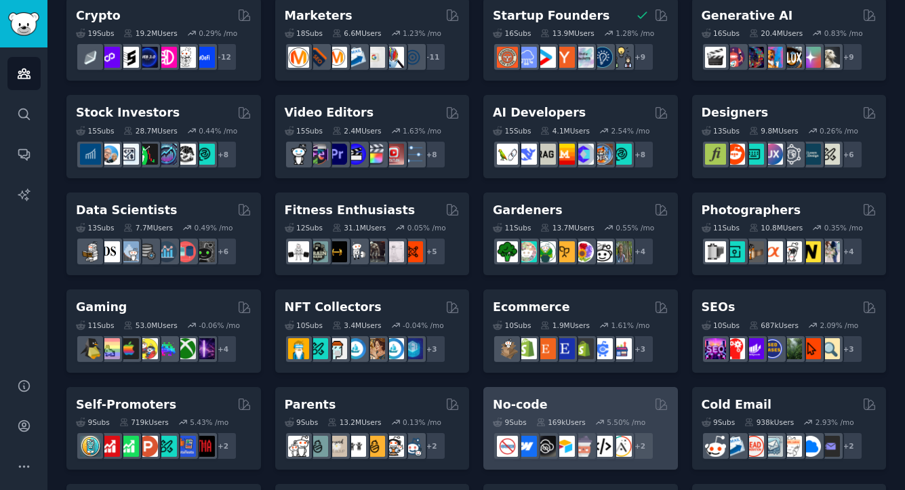
click at [584, 413] on div "9 Sub s 169k Users 5.50 % /mo + 2" at bounding box center [581, 436] width 176 height 47
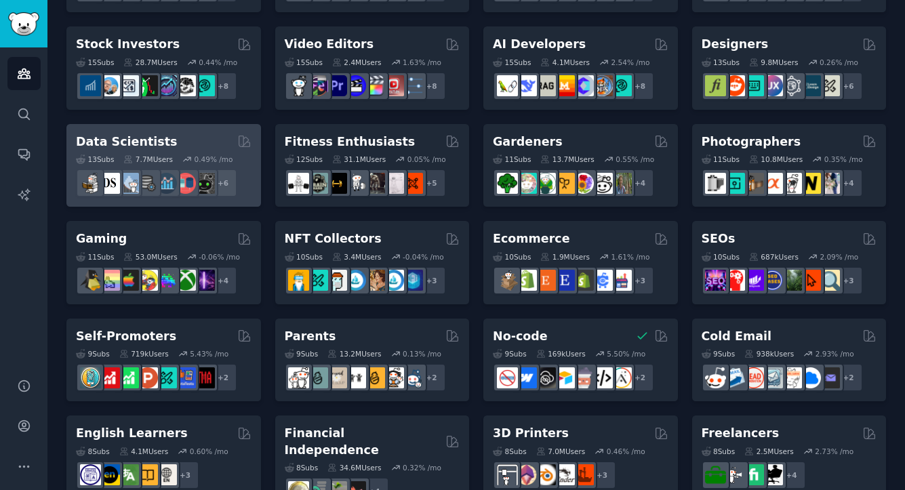
scroll to position [282, 0]
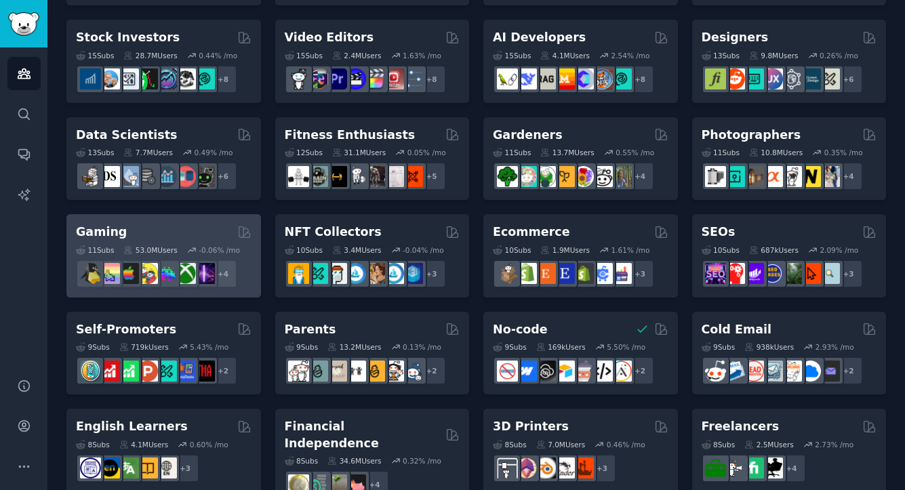
click at [201, 237] on div "Gaming" at bounding box center [164, 232] width 176 height 17
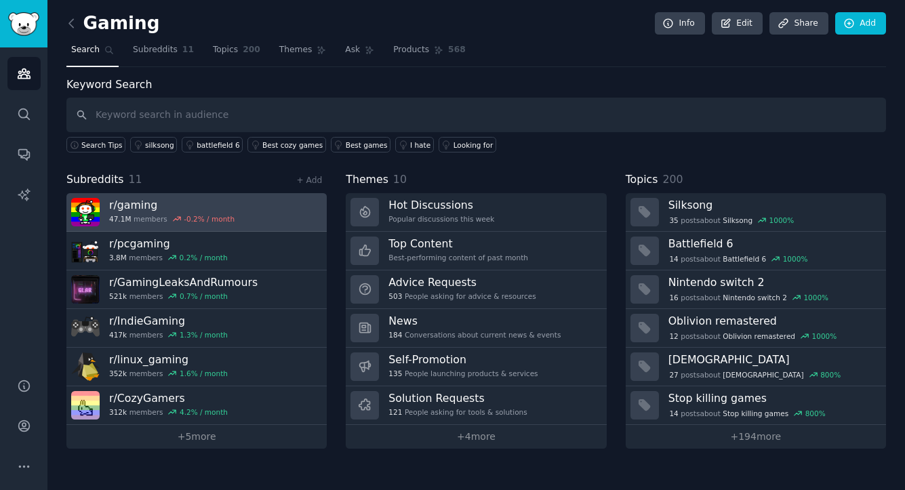
click at [266, 220] on link "r/ gaming 47.1M members -0.2 % / month" at bounding box center [196, 212] width 260 height 39
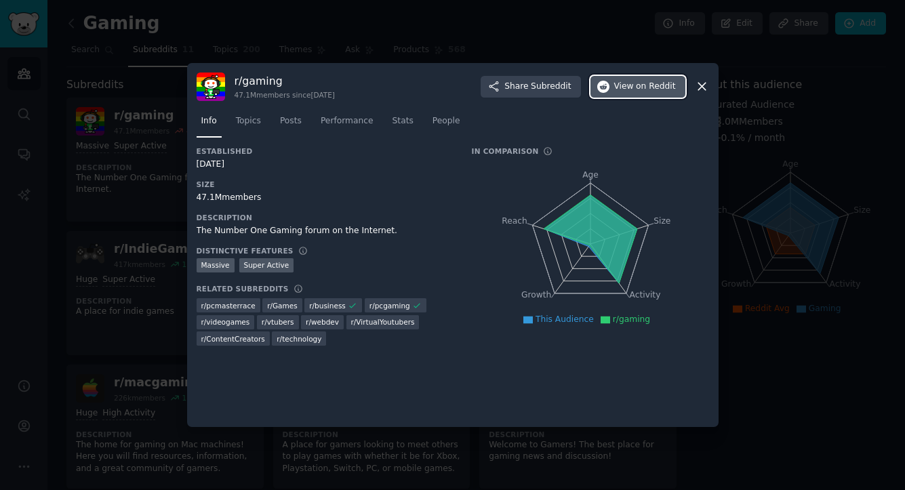
click at [653, 85] on span "on Reddit" at bounding box center [655, 87] width 39 height 12
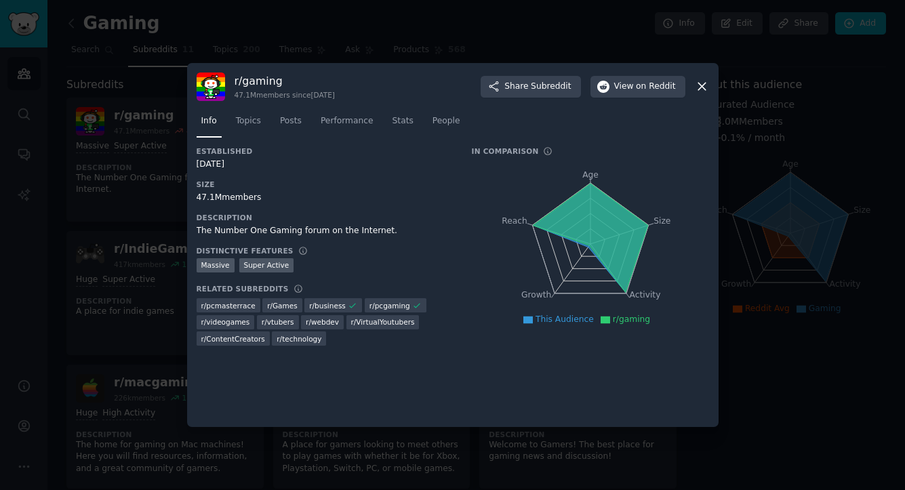
click at [175, 31] on div at bounding box center [452, 245] width 905 height 490
click at [104, 24] on div at bounding box center [452, 245] width 905 height 490
click at [170, 13] on div at bounding box center [452, 245] width 905 height 490
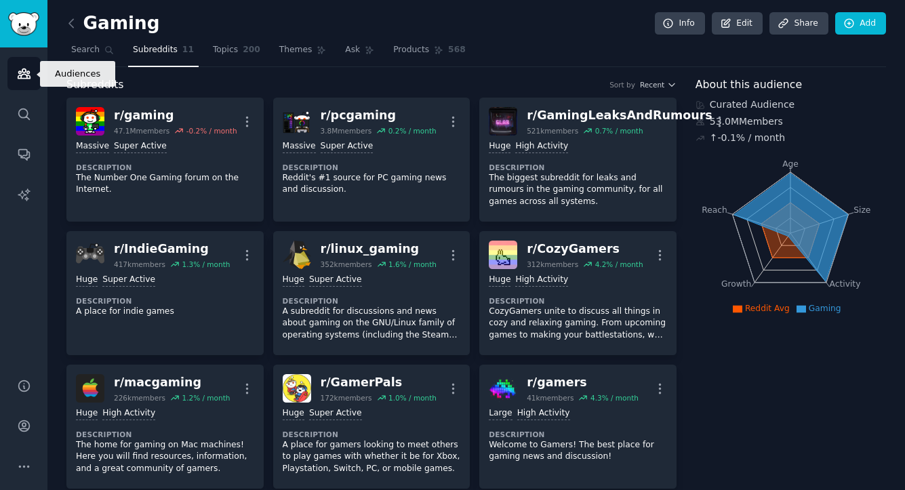
click at [33, 66] on link "Audiences" at bounding box center [23, 73] width 33 height 33
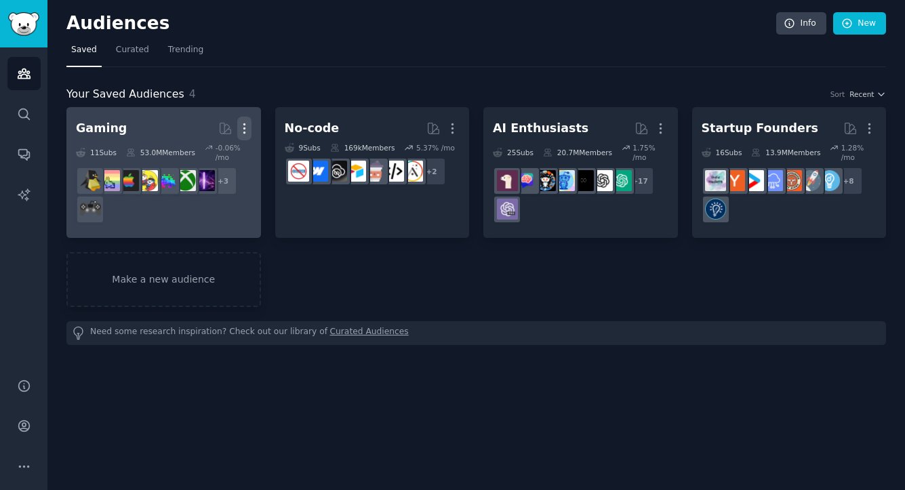
click at [241, 122] on icon "button" at bounding box center [244, 128] width 14 height 14
click at [203, 164] on div "Delete" at bounding box center [197, 157] width 64 height 28
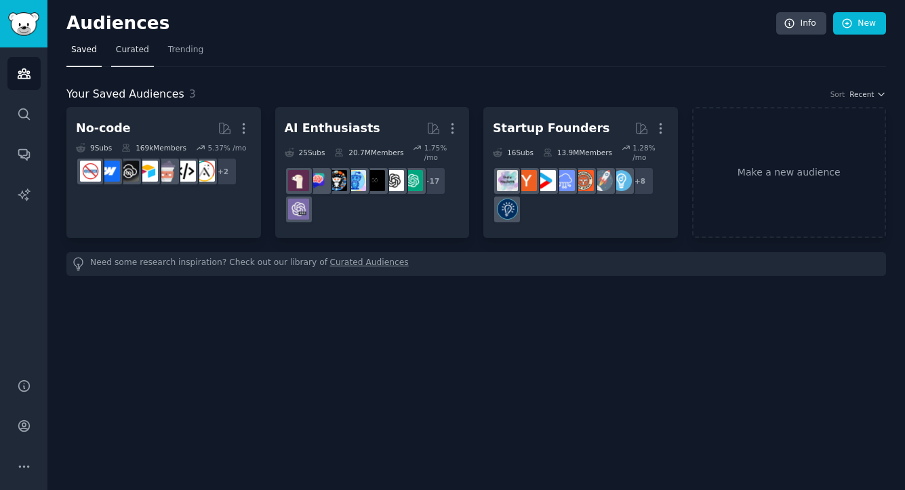
click at [132, 58] on link "Curated" at bounding box center [132, 53] width 43 height 28
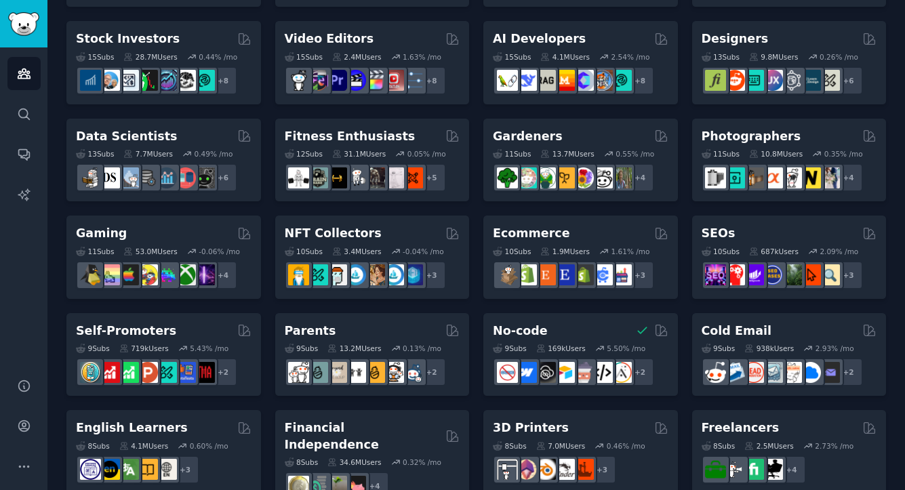
scroll to position [285, 0]
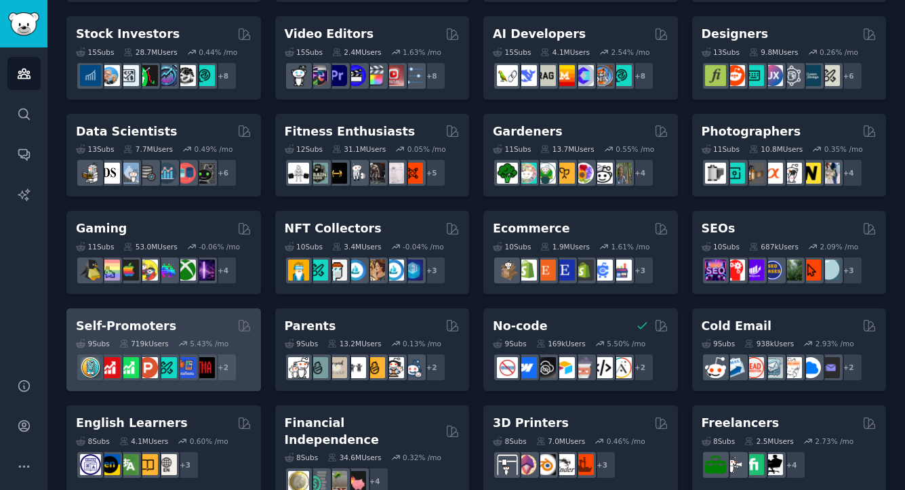
click at [132, 326] on h2 "Self-Promoters" at bounding box center [126, 326] width 100 height 17
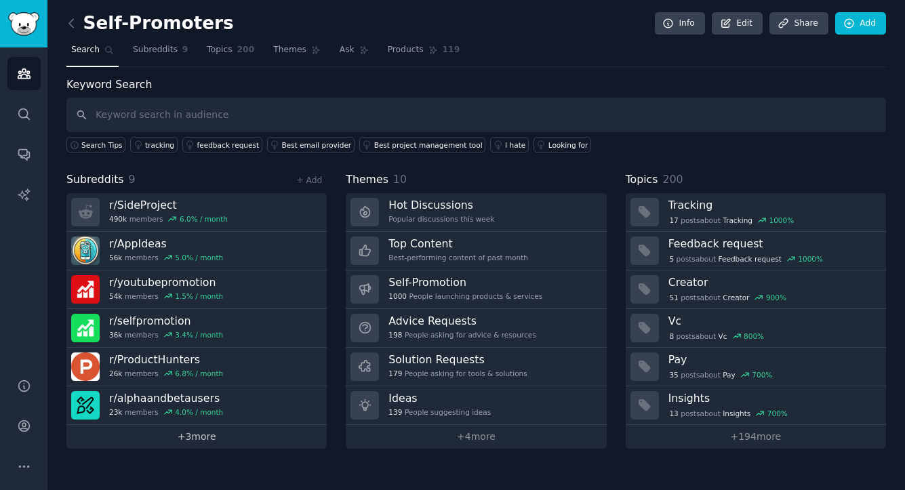
click at [205, 437] on link "+ 3 more" at bounding box center [196, 437] width 260 height 24
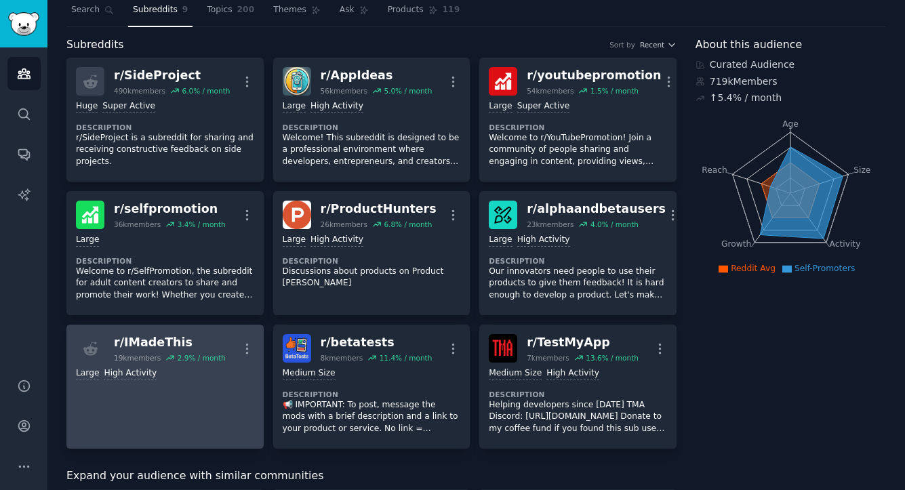
scroll to position [33, 0]
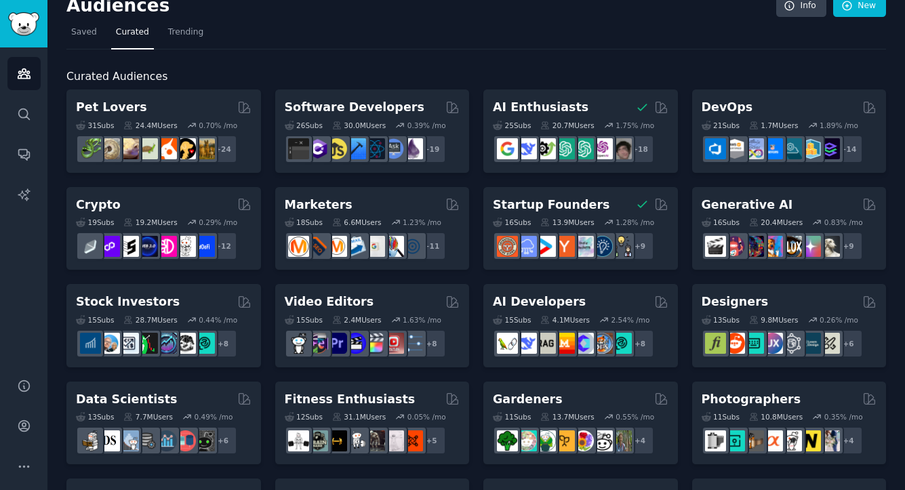
scroll to position [12, 0]
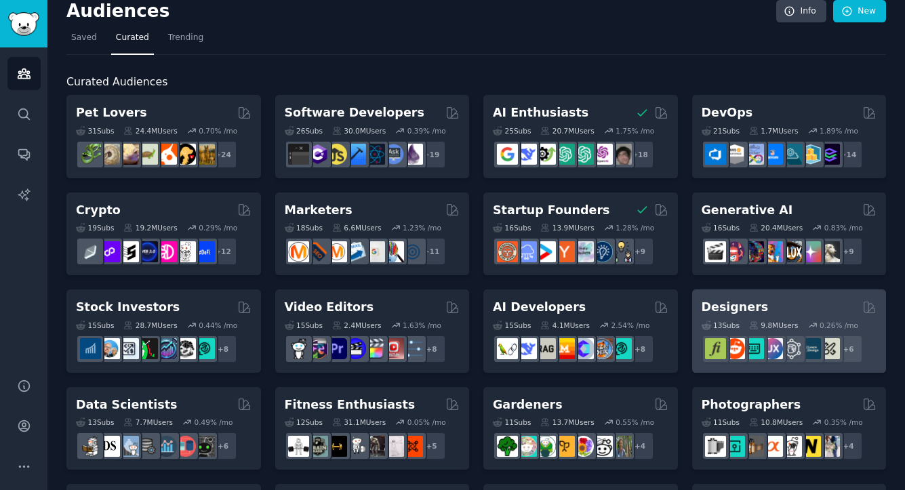
click at [733, 311] on h2 "Designers" at bounding box center [735, 307] width 67 height 17
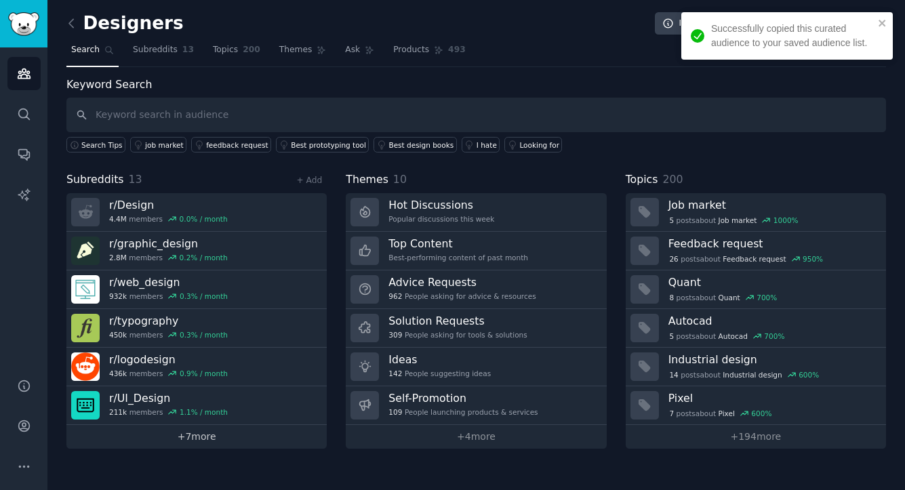
click at [231, 435] on link "+ 7 more" at bounding box center [196, 437] width 260 height 24
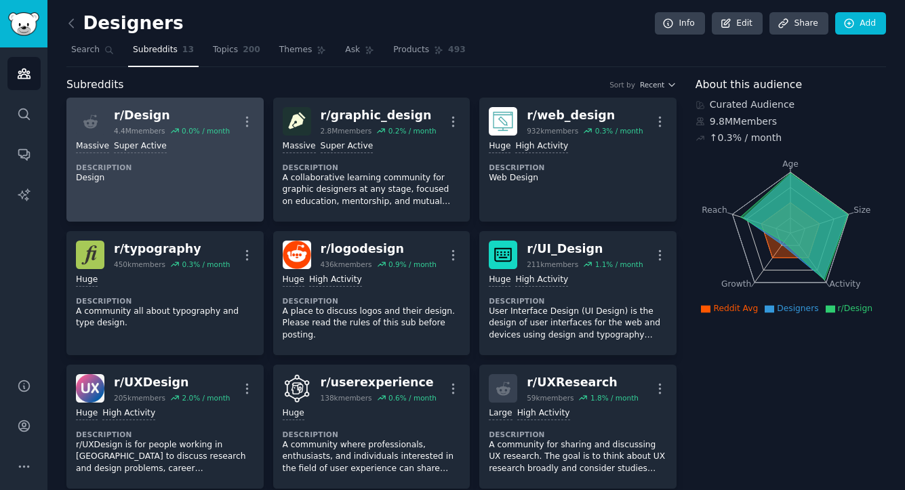
click at [140, 115] on div "r/ Design" at bounding box center [172, 115] width 116 height 17
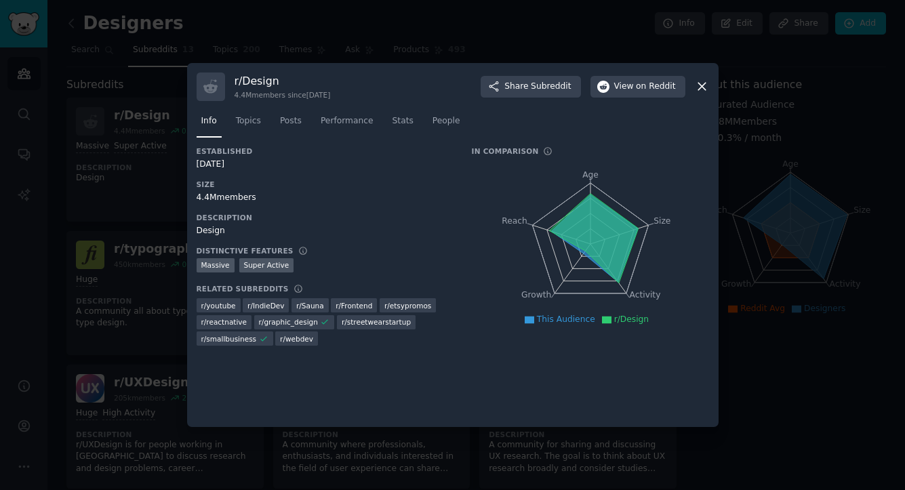
click at [637, 98] on div "r/ Design 4.4M members since 01/25/2008 Share Subreddit View on Reddit" at bounding box center [453, 87] width 513 height 28
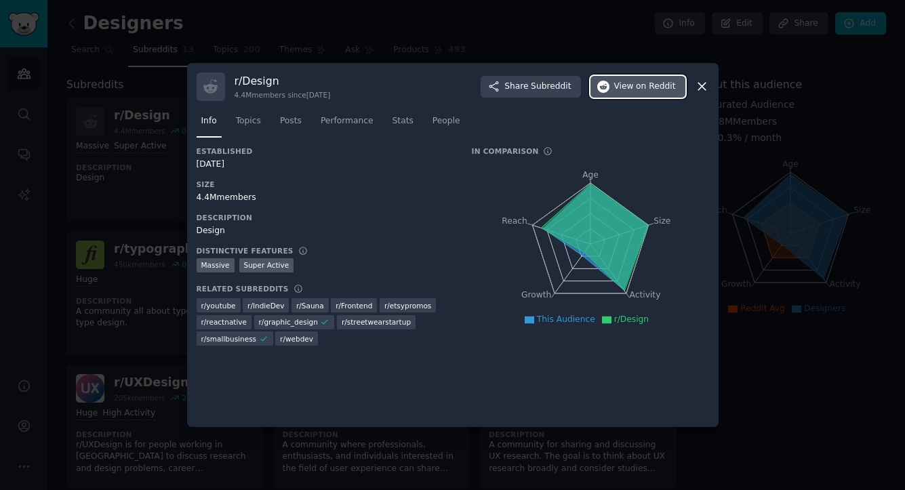
click at [618, 92] on span "View on Reddit" at bounding box center [645, 87] width 62 height 12
click at [294, 31] on div at bounding box center [452, 245] width 905 height 490
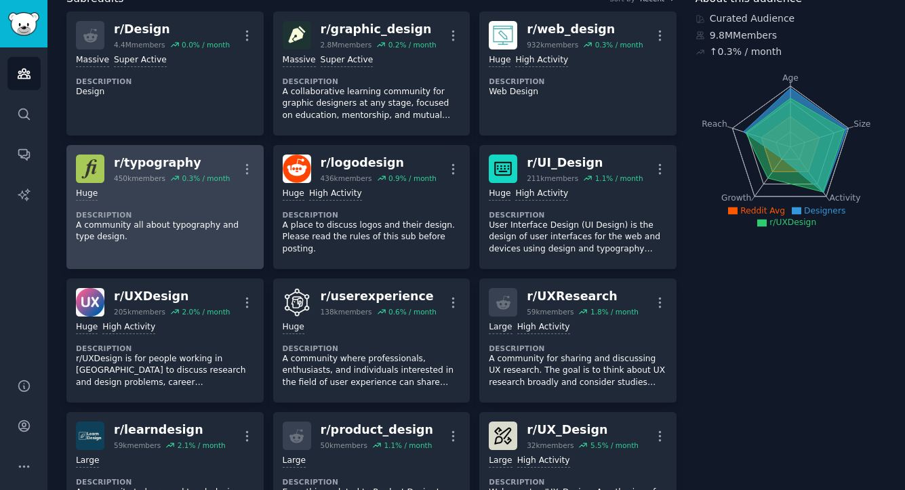
scroll to position [85, 0]
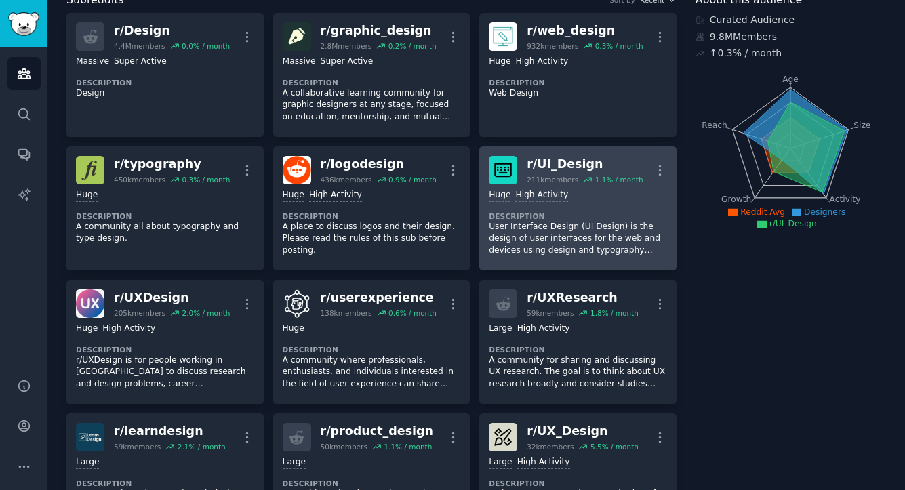
click at [569, 162] on div "r/ UI_Design" at bounding box center [585, 164] width 116 height 17
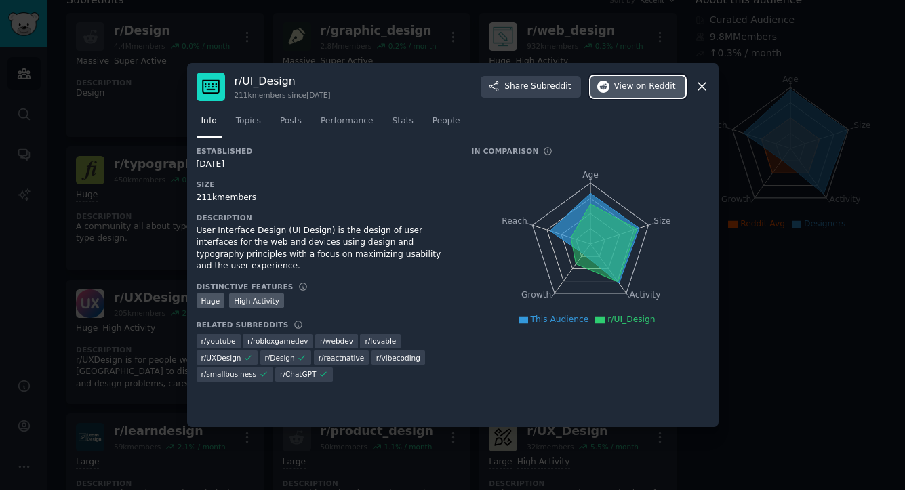
click at [652, 90] on span "on Reddit" at bounding box center [655, 87] width 39 height 12
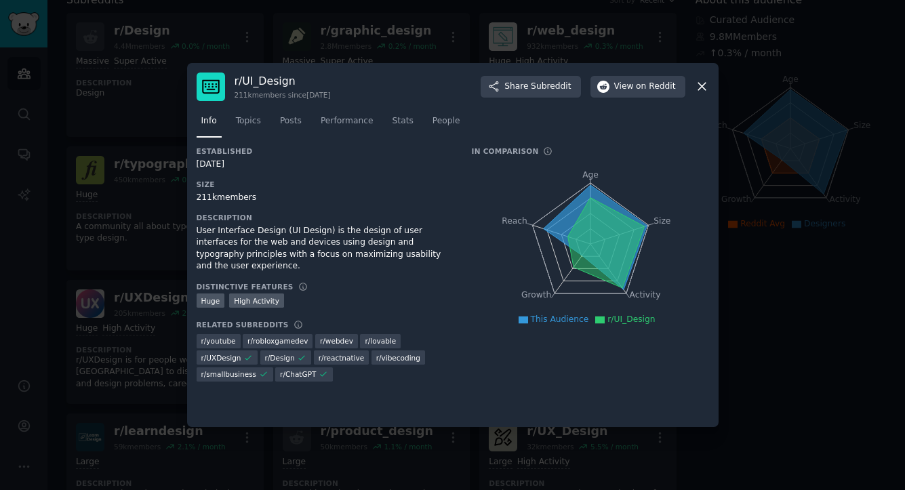
click at [702, 85] on icon at bounding box center [701, 86] width 7 height 7
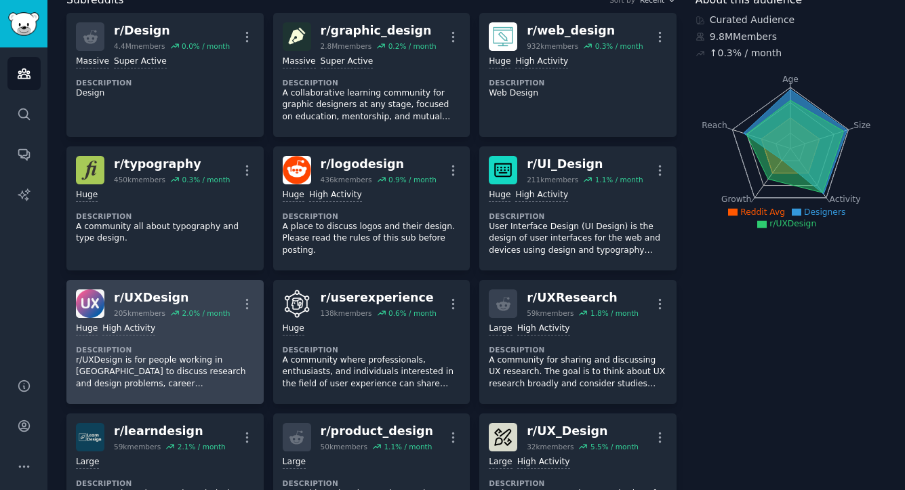
click at [191, 328] on div "Huge High Activity" at bounding box center [165, 329] width 178 height 13
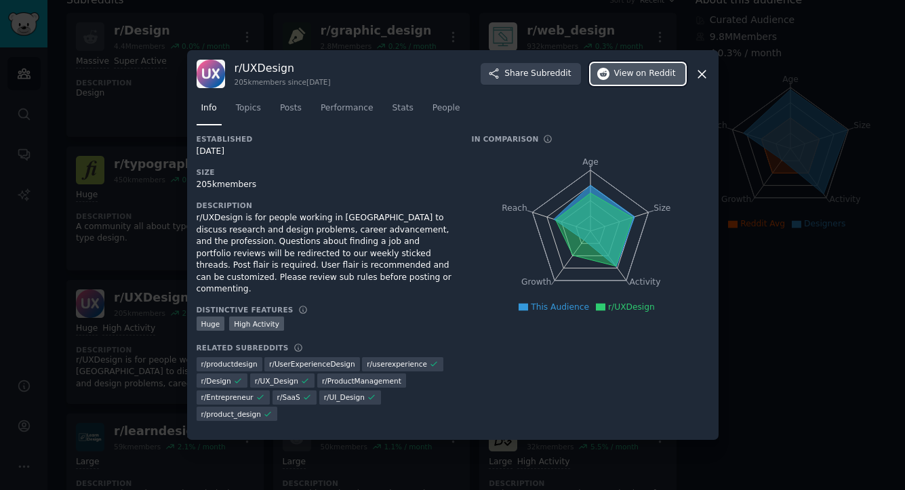
click at [624, 80] on span "View on Reddit" at bounding box center [645, 74] width 62 height 12
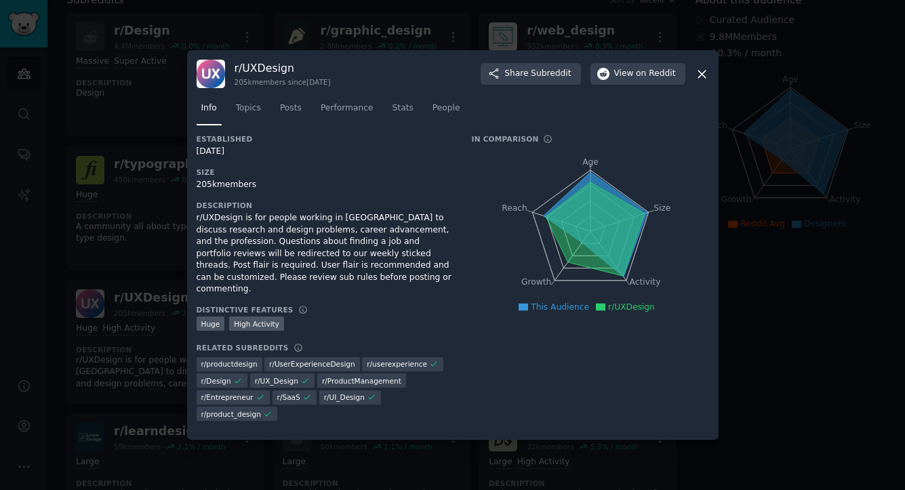
click at [154, 252] on div at bounding box center [452, 245] width 905 height 490
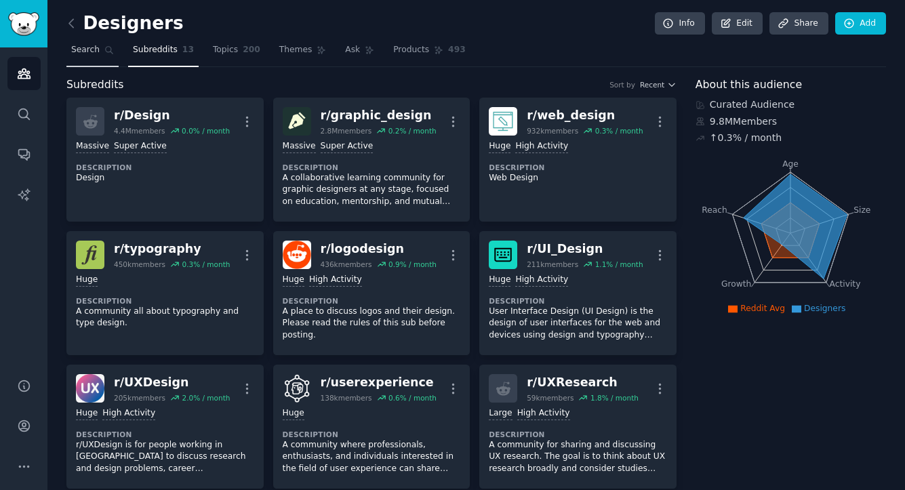
click at [85, 46] on span "Search" at bounding box center [85, 50] width 28 height 12
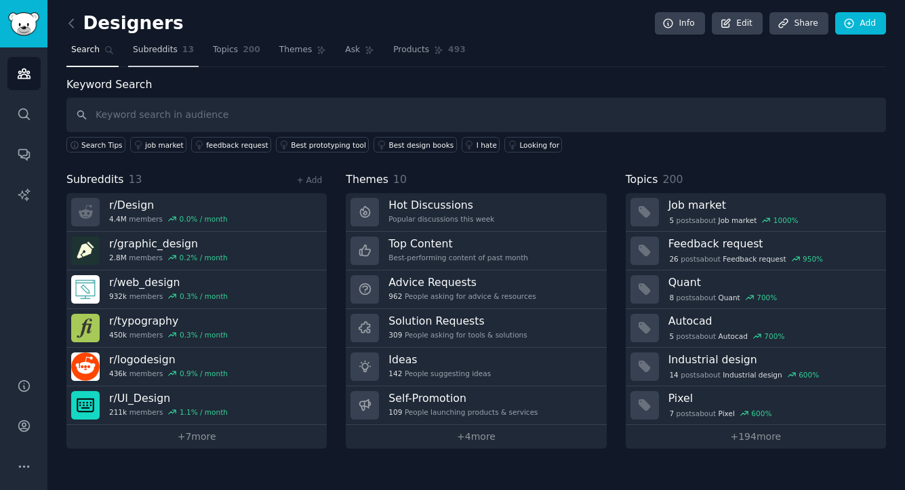
click at [153, 60] on link "Subreddits 13" at bounding box center [163, 53] width 71 height 28
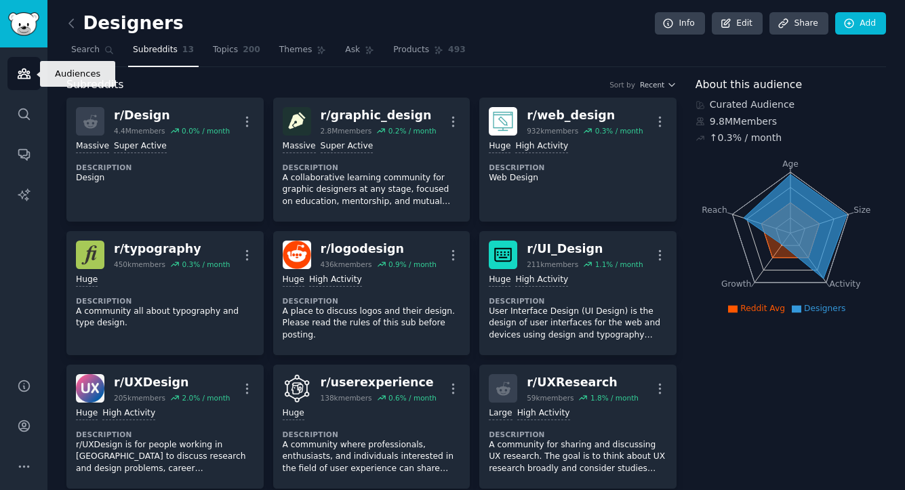
click at [27, 83] on link "Audiences" at bounding box center [23, 73] width 33 height 33
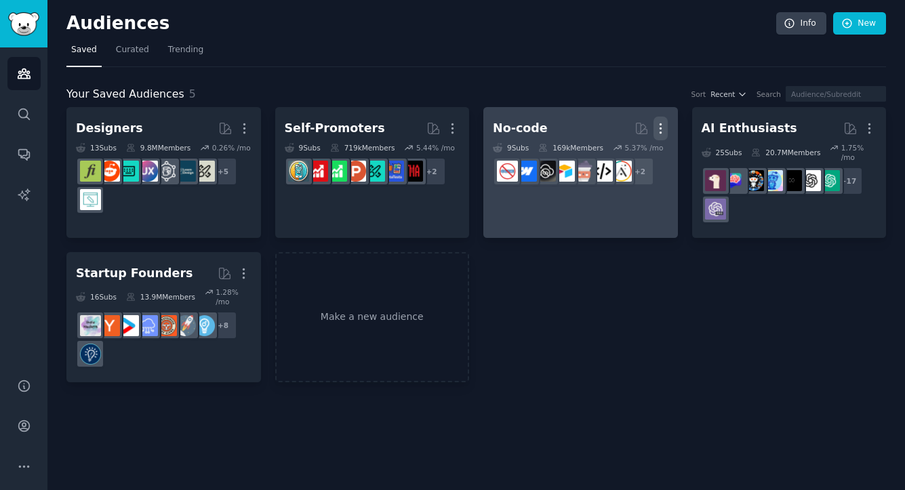
click at [664, 127] on icon "button" at bounding box center [661, 128] width 14 height 14
click at [635, 153] on p "Delete" at bounding box center [623, 157] width 31 height 14
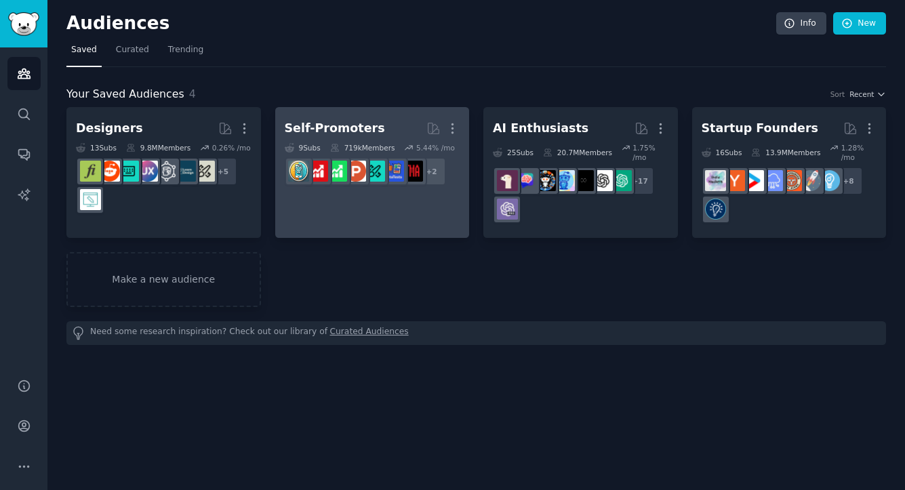
click at [460, 128] on link "Self-Promoters More 9 Sub s 719k Members 5.44 % /mo + 2" at bounding box center [372, 172] width 195 height 131
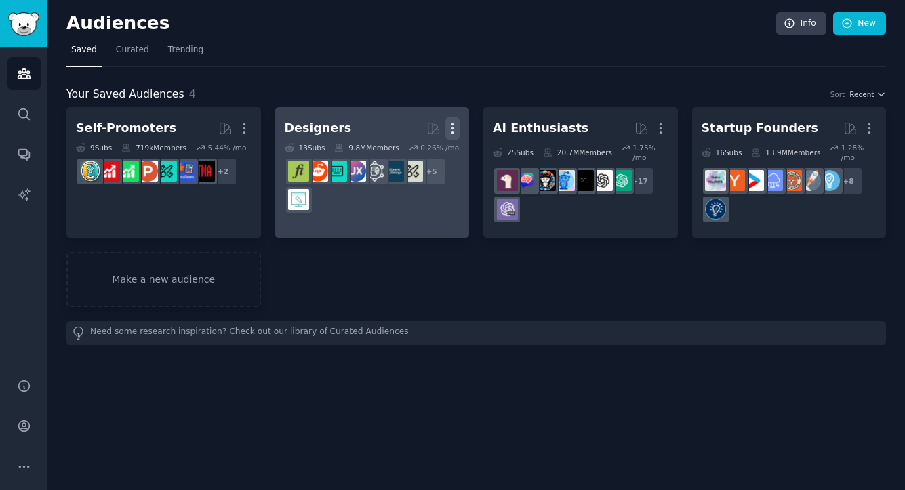
click at [455, 131] on icon "button" at bounding box center [452, 128] width 14 height 14
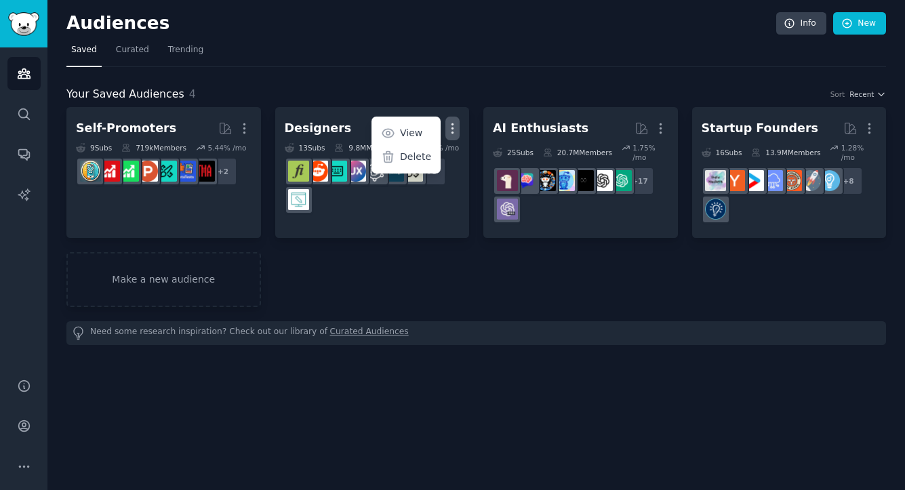
click at [523, 62] on nav "Saved Curated Trending" at bounding box center [476, 53] width 820 height 28
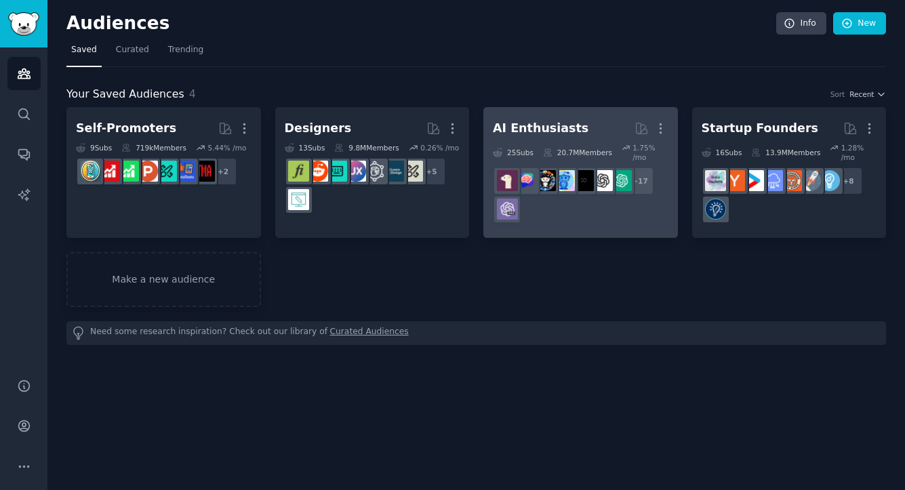
click at [653, 127] on div "More" at bounding box center [651, 129] width 33 height 24
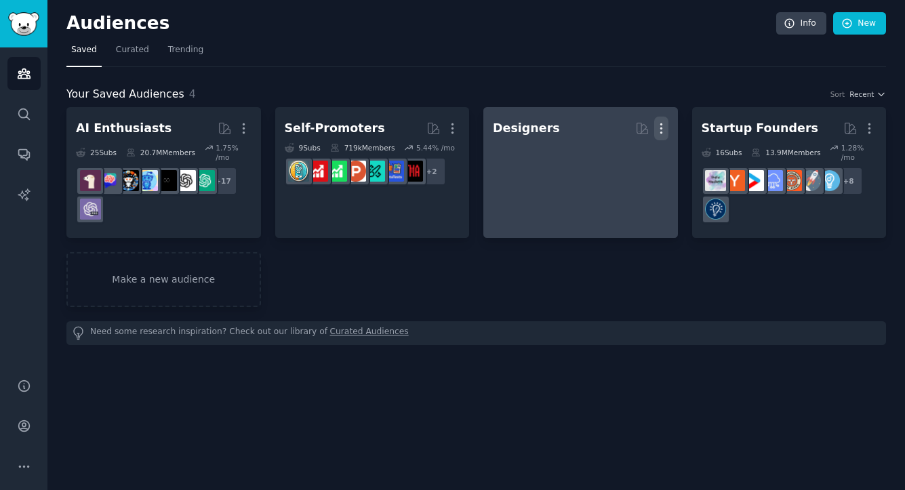
click at [658, 129] on icon "button" at bounding box center [661, 128] width 14 height 14
click at [618, 156] on p "Delete" at bounding box center [624, 157] width 31 height 14
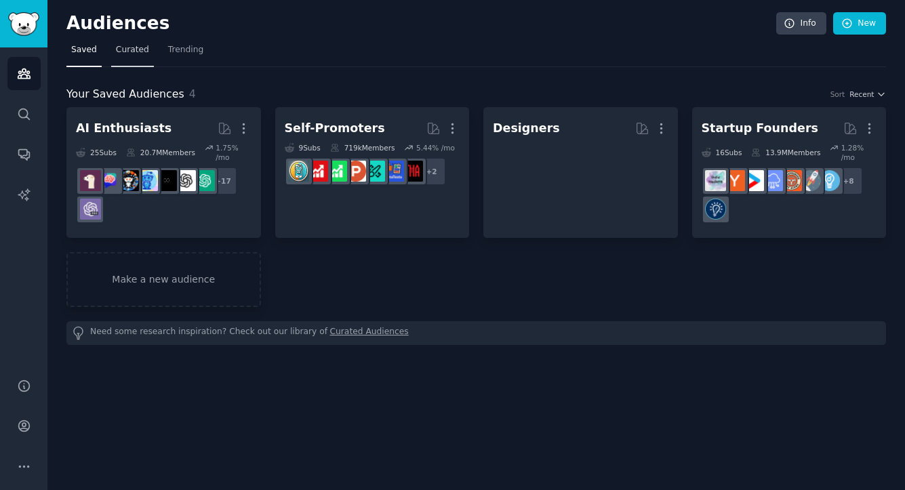
click at [140, 49] on span "Curated" at bounding box center [132, 50] width 33 height 12
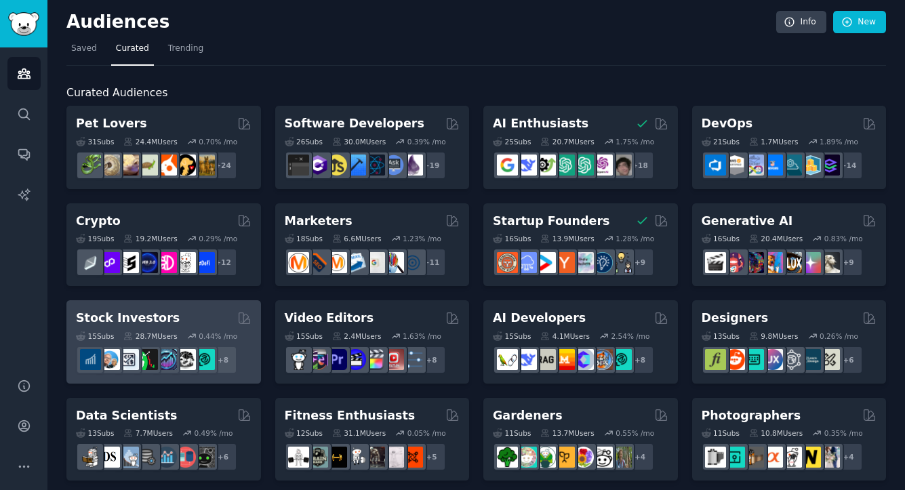
scroll to position [3, 0]
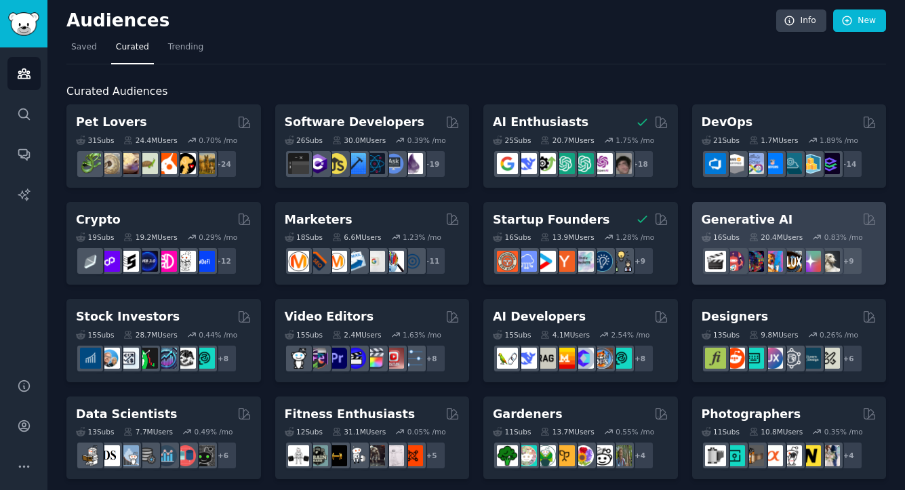
click at [766, 216] on h2 "Generative AI" at bounding box center [748, 220] width 92 height 17
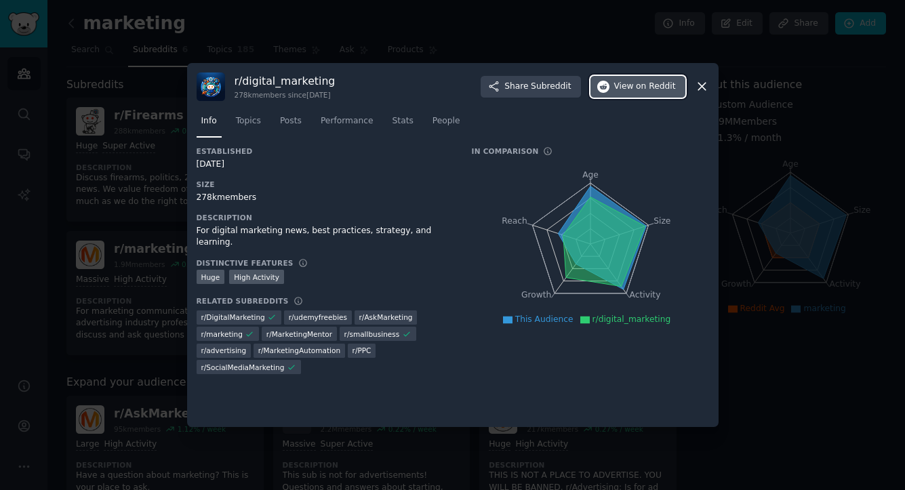
click at [614, 90] on button "View on Reddit" at bounding box center [638, 87] width 95 height 22
click at [504, 37] on div at bounding box center [452, 245] width 905 height 490
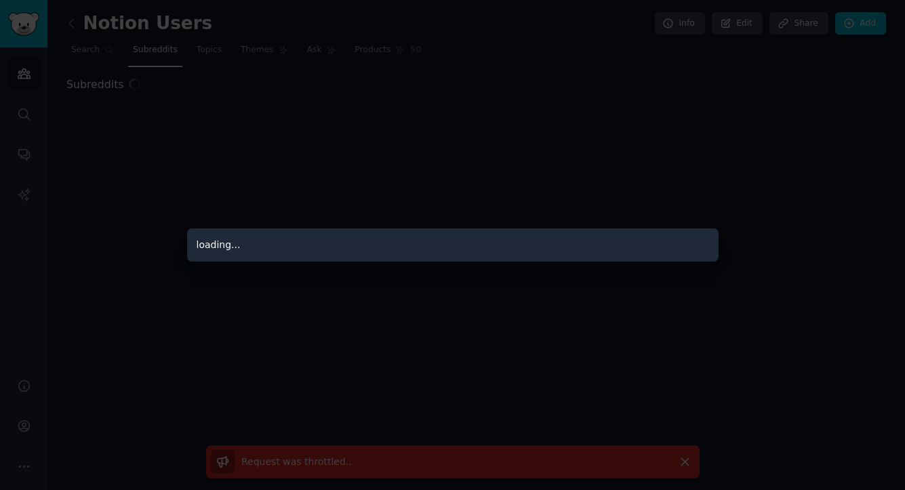
click at [535, 71] on div at bounding box center [452, 245] width 905 height 490
click at [380, 140] on div at bounding box center [452, 245] width 905 height 490
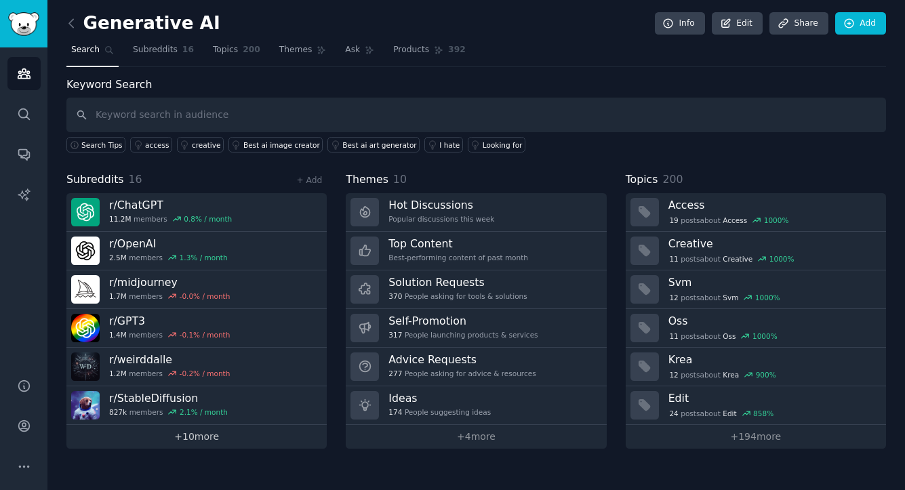
click at [260, 441] on link "+ 10 more" at bounding box center [196, 437] width 260 height 24
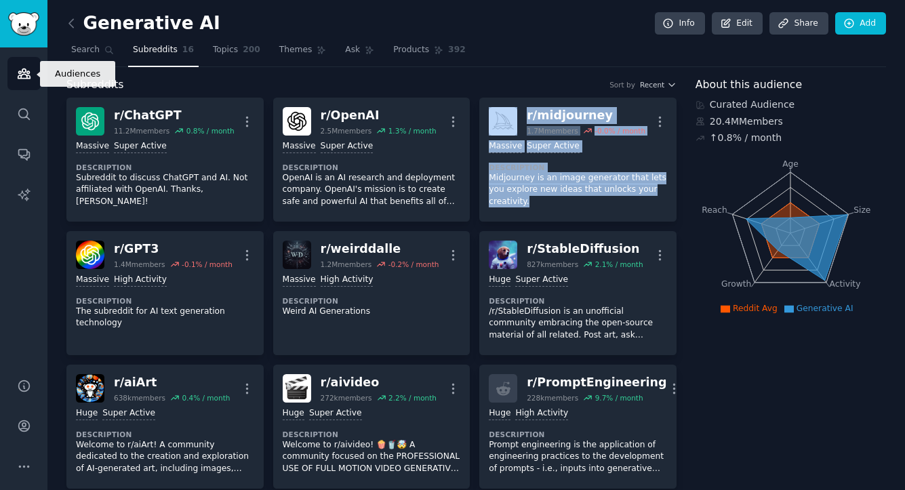
click at [24, 83] on link "Audiences" at bounding box center [23, 73] width 33 height 33
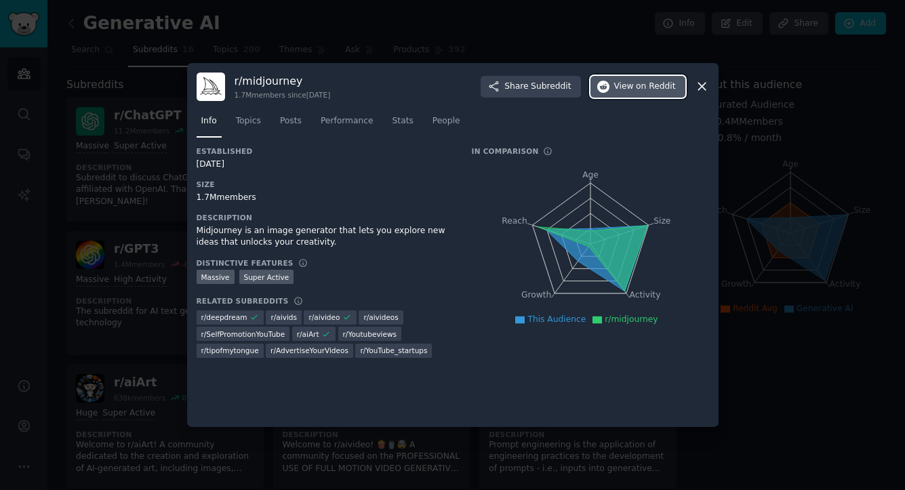
click at [636, 93] on button "View on Reddit" at bounding box center [638, 87] width 95 height 22
